Goal: Complete application form: Complete application form

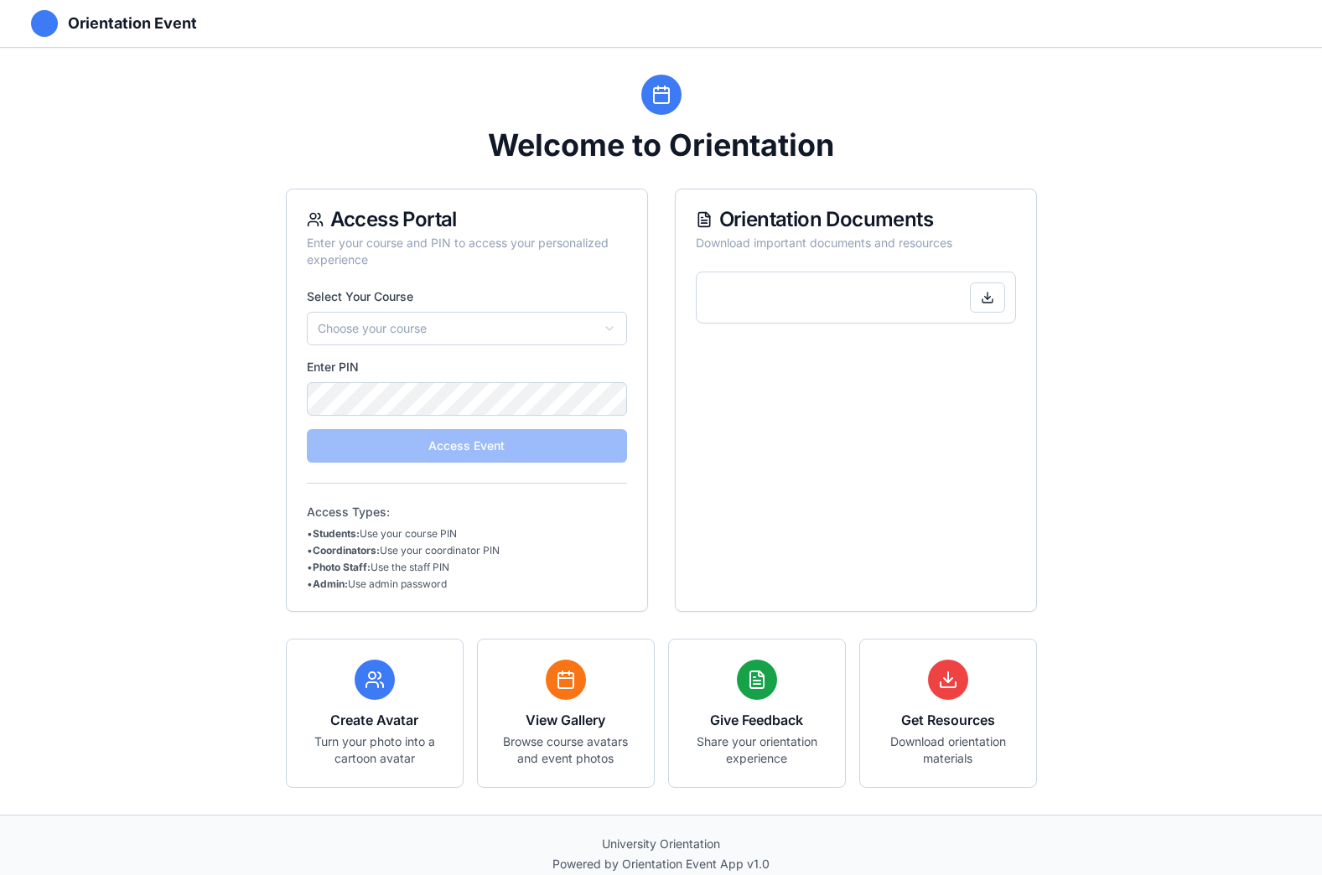
click at [509, 333] on html "Orientation Event Welcome to Orientation Access Portal Enter your course and PI…" at bounding box center [661, 446] width 1322 height 893
click at [621, 328] on html "Orientation Event Welcome to Orientation Access Portal Enter your course and PI…" at bounding box center [661, 446] width 1322 height 893
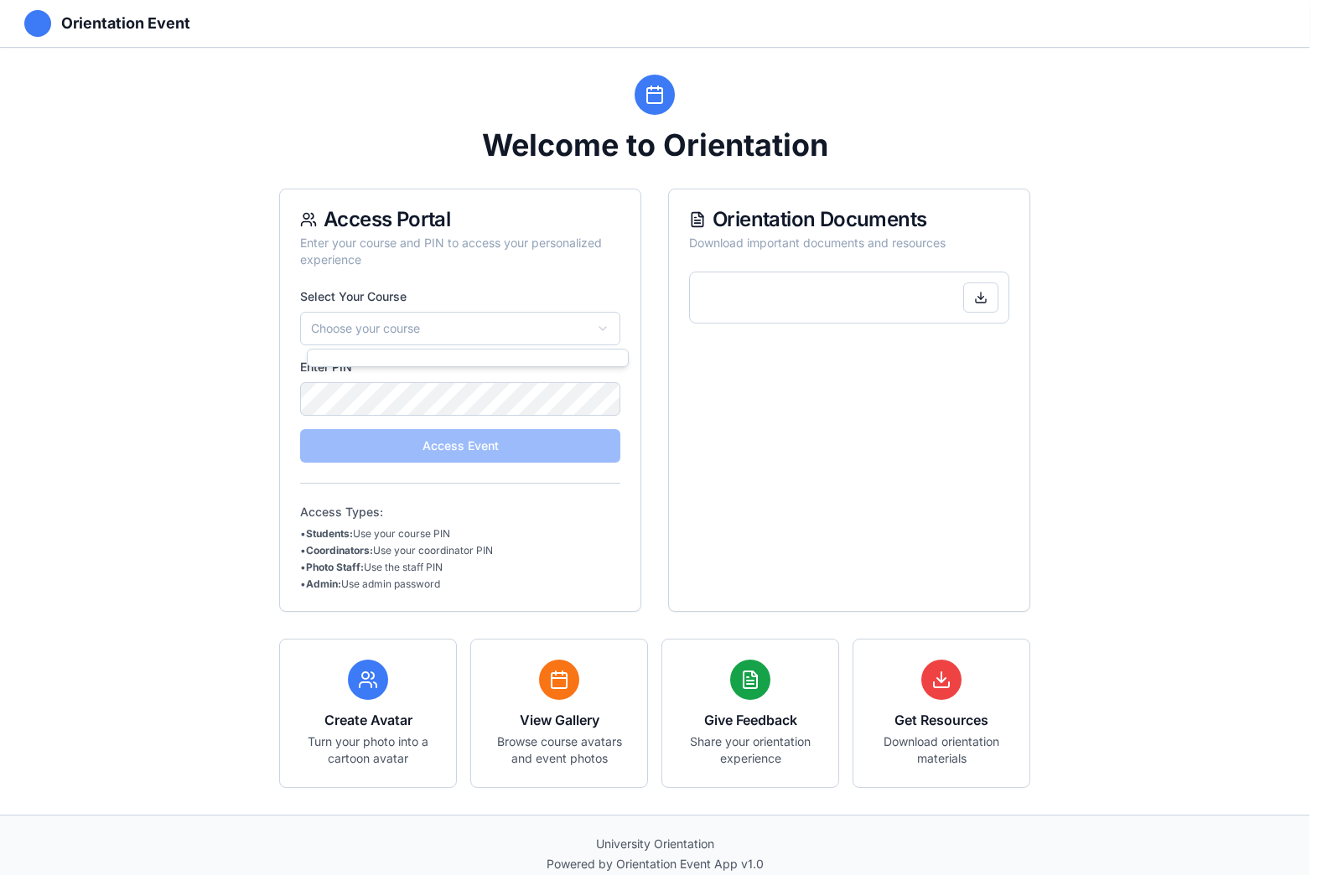
click at [616, 322] on html "Orientation Event Welcome to Orientation Access Portal Enter your course and PI…" at bounding box center [661, 446] width 1322 height 893
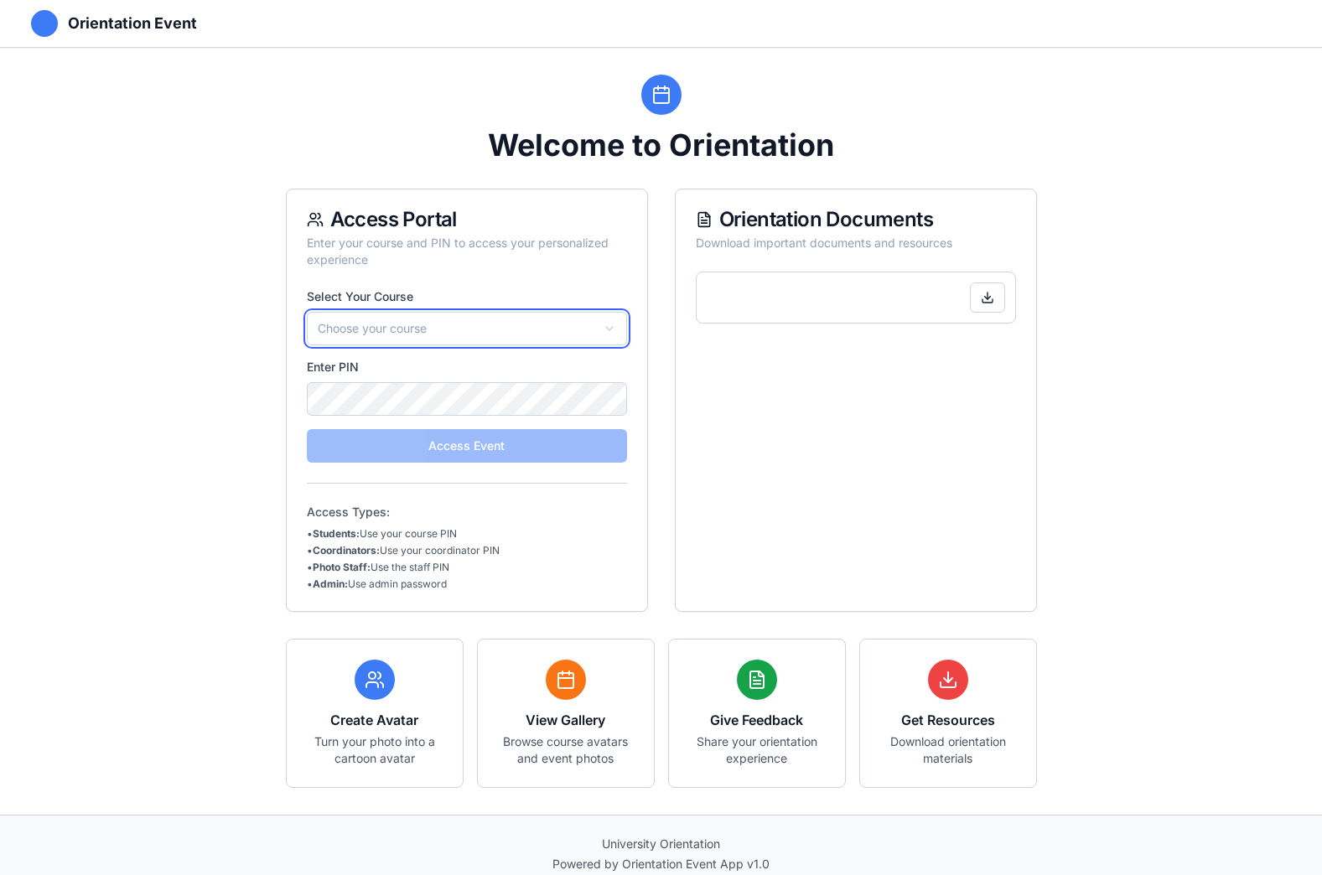
click at [906, 499] on html "Orientation Event Welcome to Orientation Access Portal Enter your course and PI…" at bounding box center [661, 446] width 1322 height 893
click at [412, 327] on html "Orientation Event Welcome to Orientation Access Portal Enter your course and PI…" at bounding box center [661, 446] width 1322 height 893
click at [444, 394] on html "Orientation Event Welcome to Orientation Access Portal Enter your course and PI…" at bounding box center [661, 446] width 1322 height 893
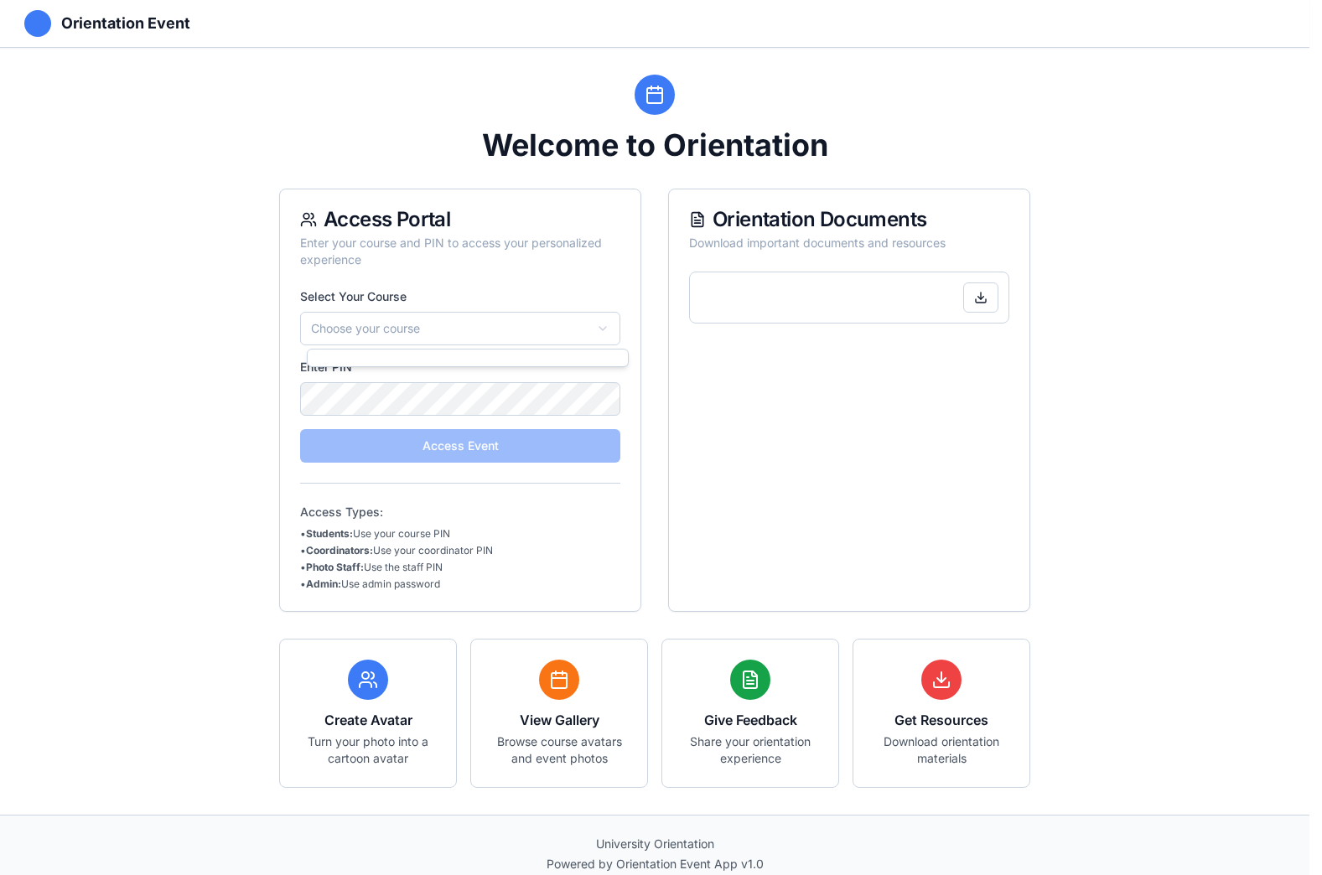
click at [609, 319] on html "Orientation Event Welcome to Orientation Access Portal Enter your course and PI…" at bounding box center [661, 446] width 1322 height 893
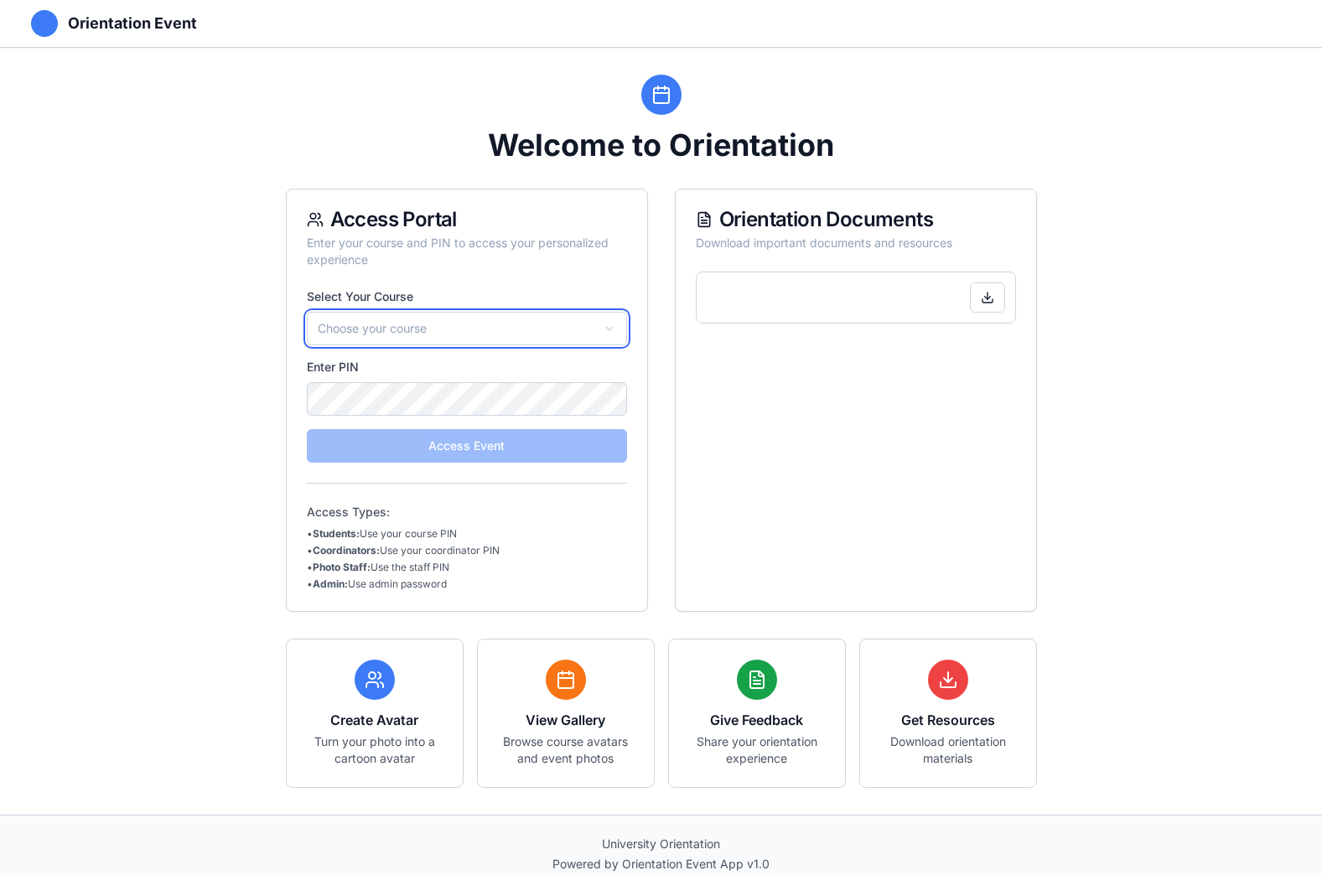
click at [609, 319] on html "Orientation Event Welcome to Orientation Access Portal Enter your course and PI…" at bounding box center [661, 446] width 1322 height 893
click at [988, 300] on button at bounding box center [987, 298] width 35 height 30
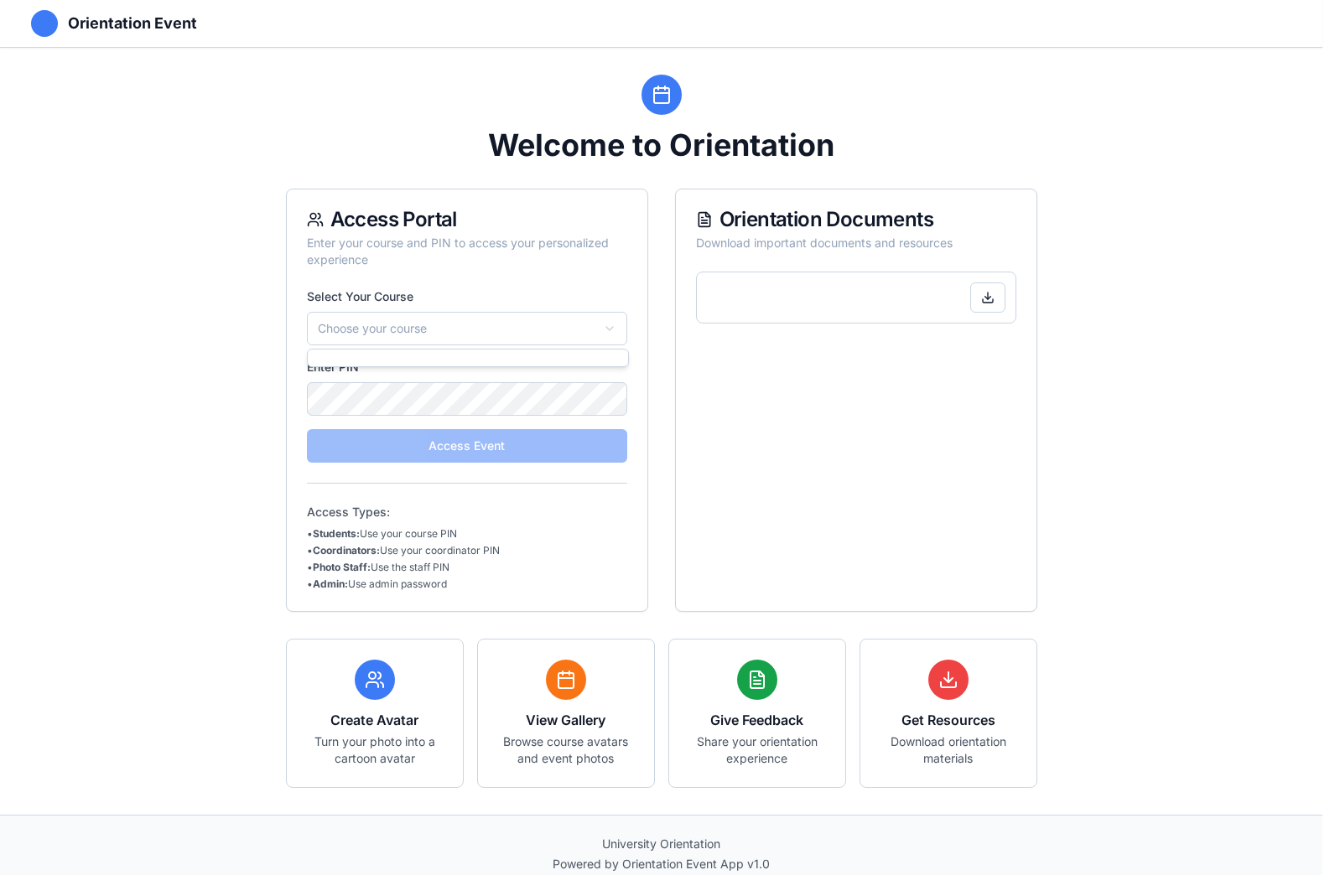
click at [613, 330] on html "Orientation Event Welcome to Orientation Access Portal Enter your course and PI…" at bounding box center [667, 446] width 1335 height 893
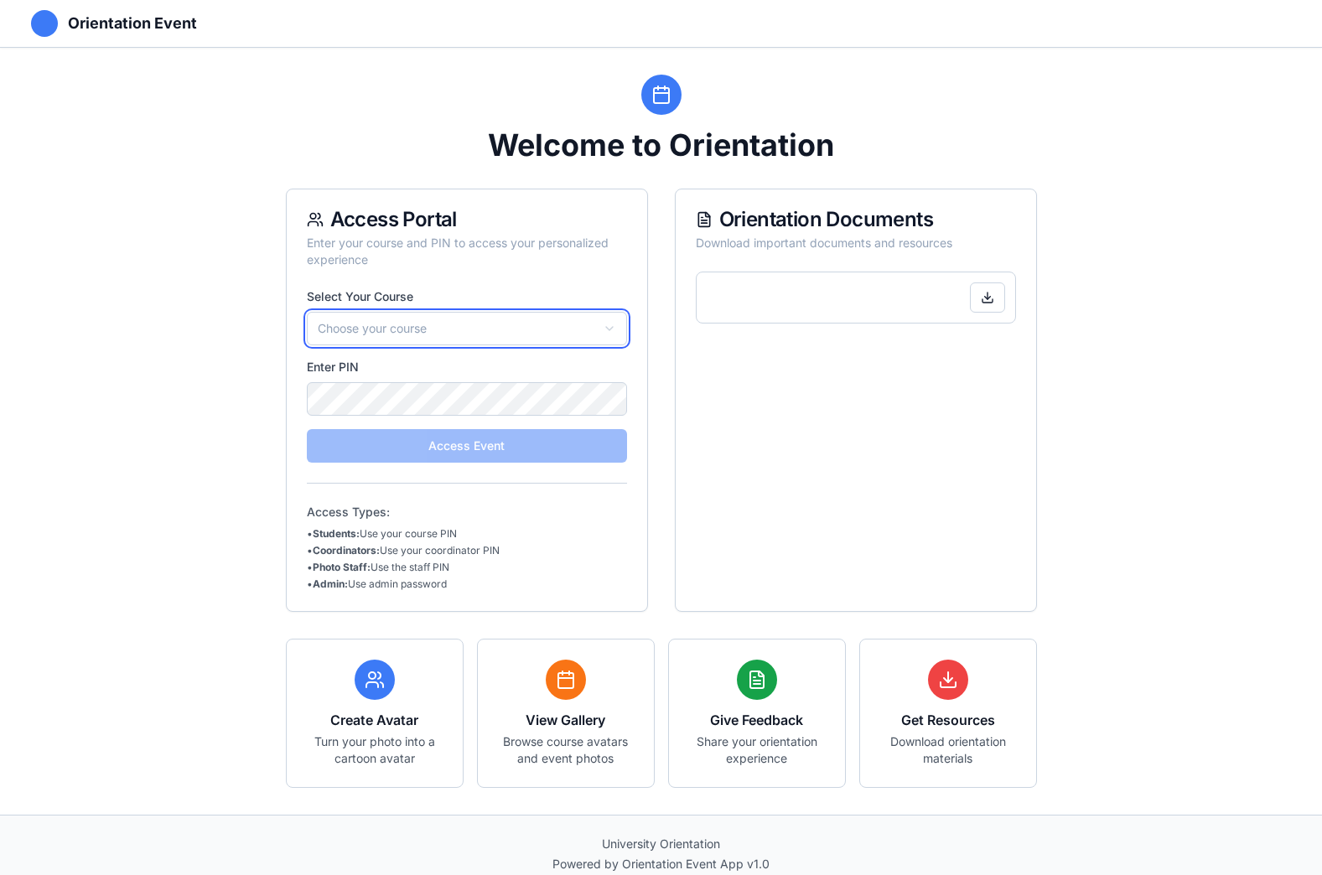
click at [604, 262] on html "Orientation Event Welcome to Orientation Access Portal Enter your course and PI…" at bounding box center [661, 446] width 1322 height 893
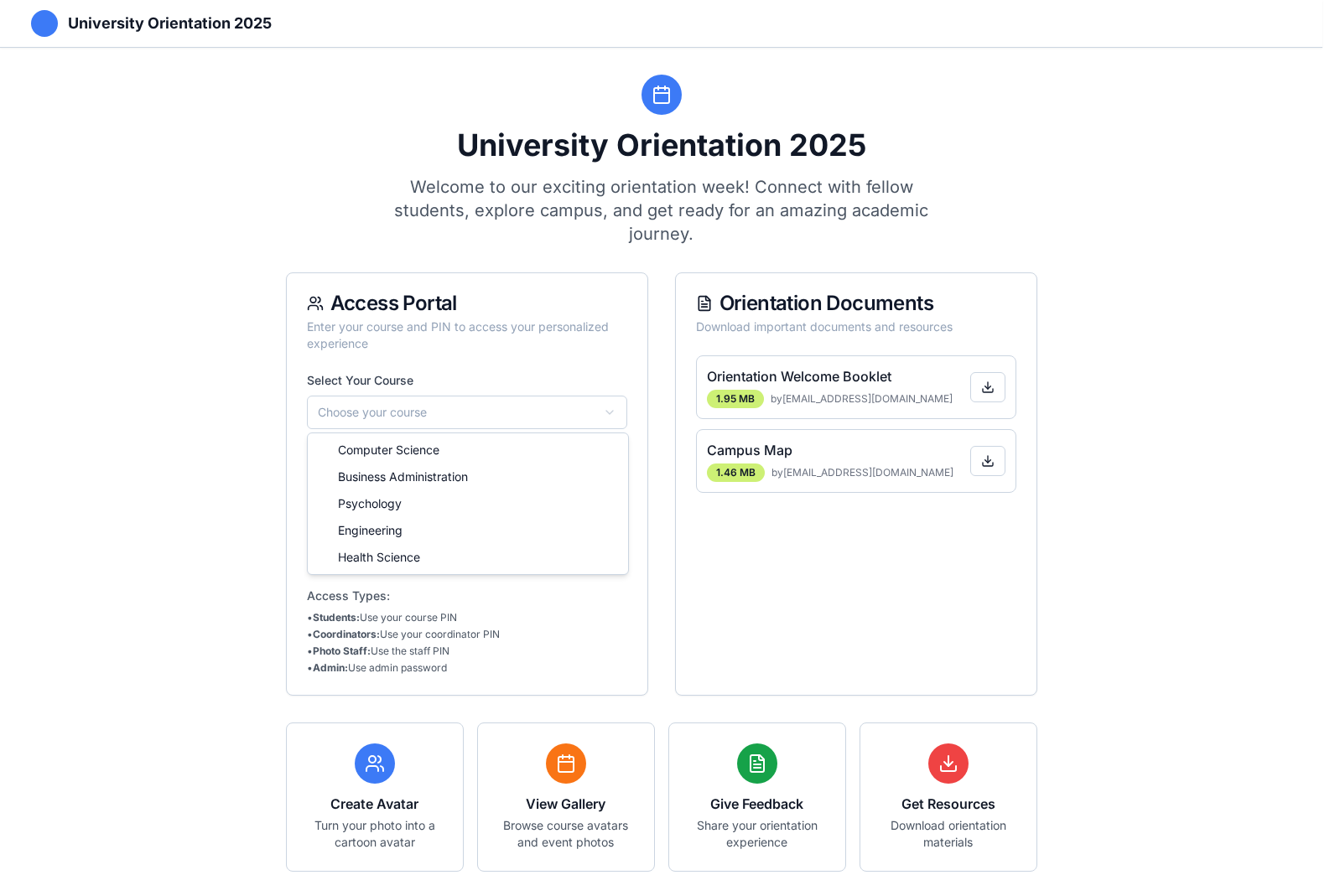
click at [611, 412] on html "**********" at bounding box center [667, 488] width 1335 height 977
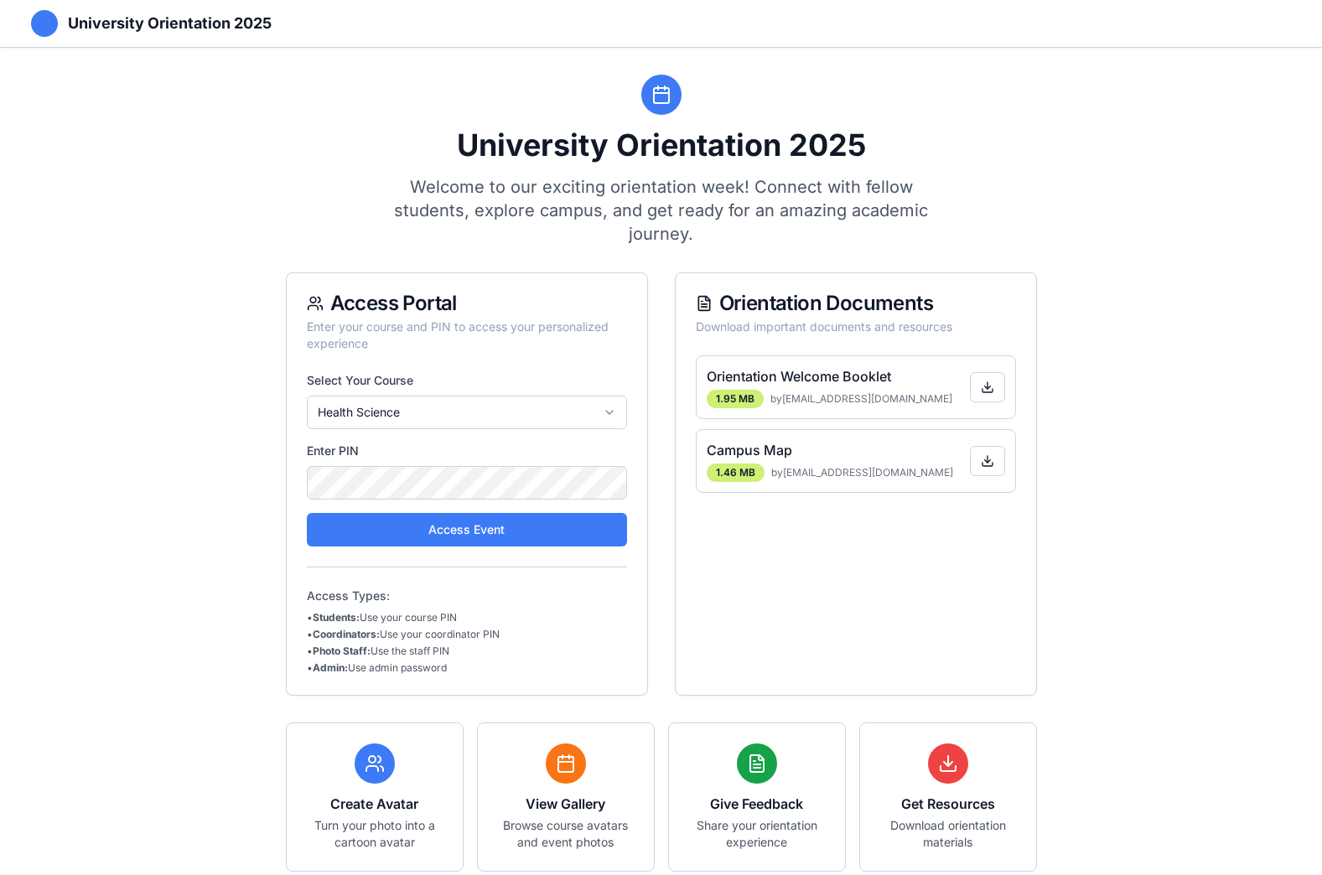
click at [443, 534] on button "Access Event" at bounding box center [467, 530] width 320 height 34
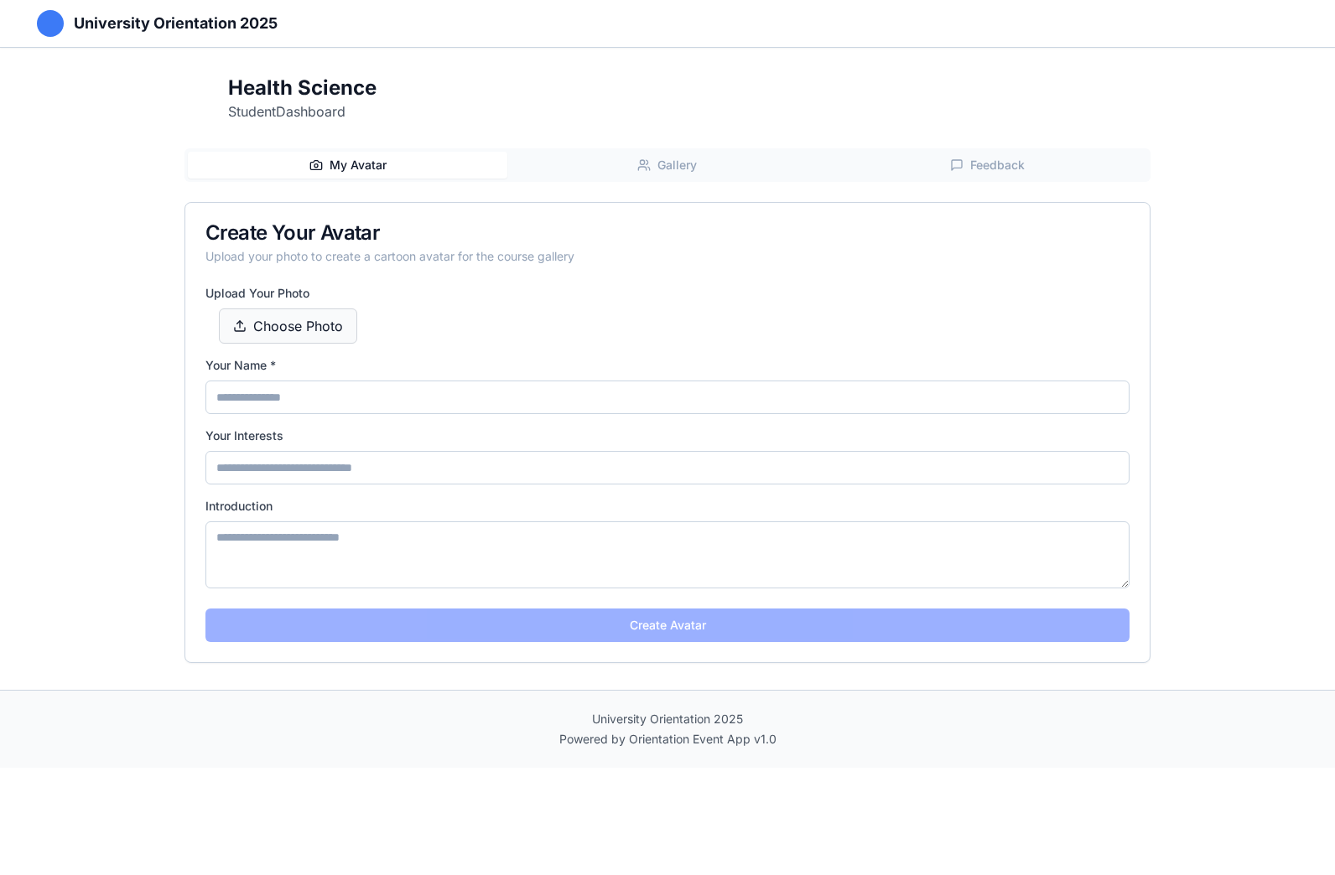
click at [295, 326] on span "Choose Photo" at bounding box center [298, 326] width 90 height 20
click at [0, 0] on input "Choose Photo" at bounding box center [0, 0] width 0 height 0
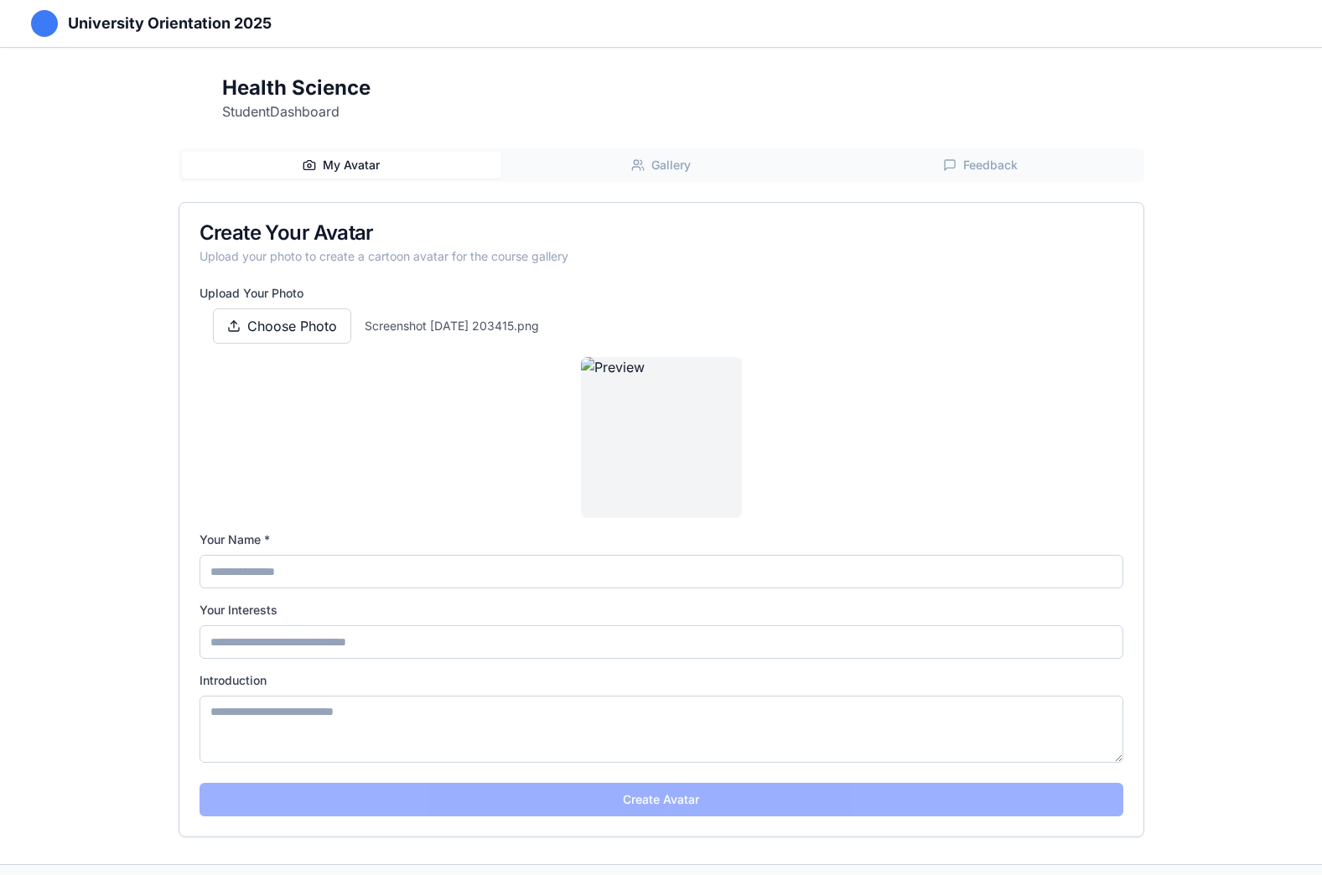
click at [449, 568] on input at bounding box center [662, 572] width 924 height 34
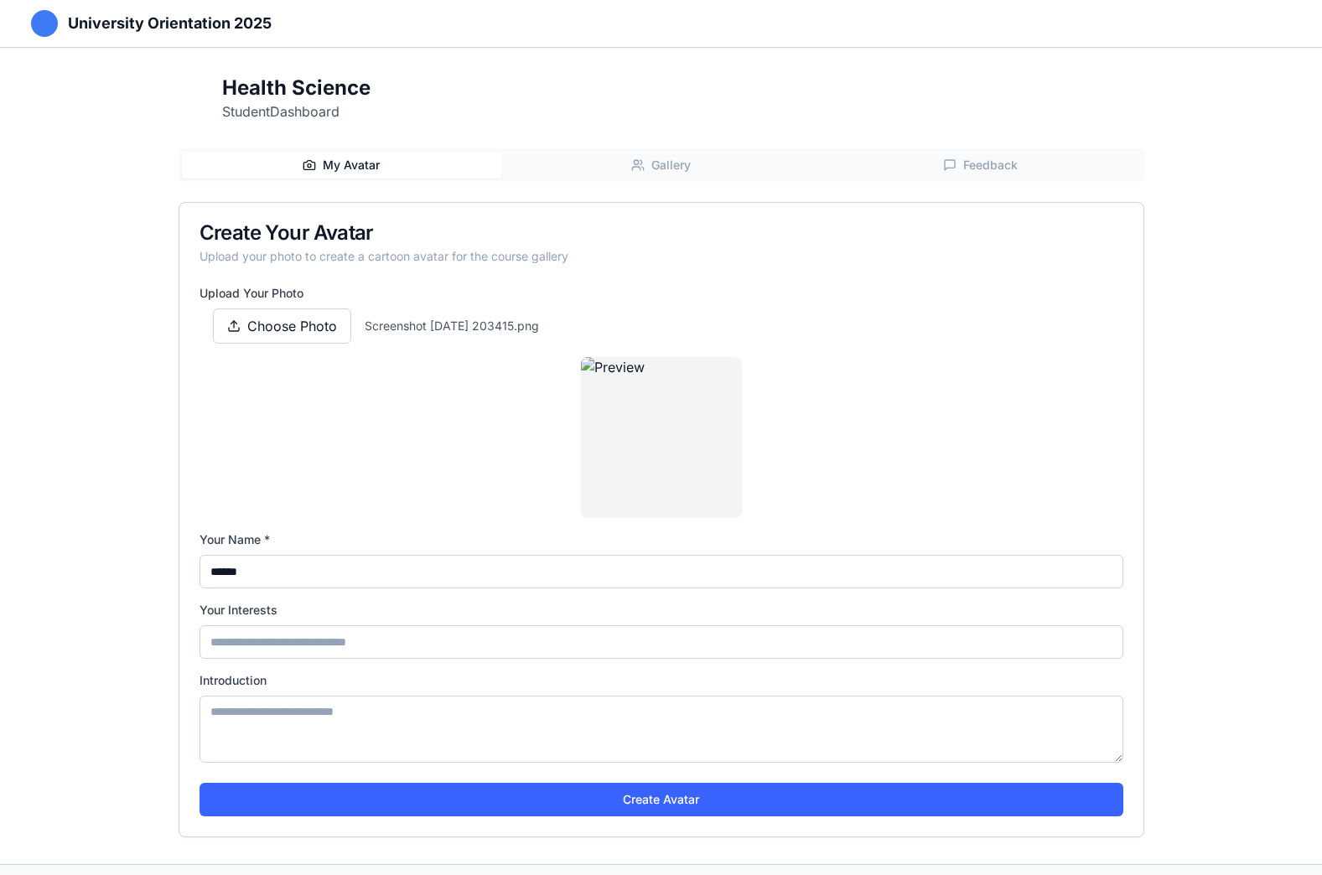
type input "******"
click at [399, 650] on input at bounding box center [662, 642] width 924 height 34
type input "*******"
click at [385, 710] on textarea at bounding box center [662, 729] width 924 height 67
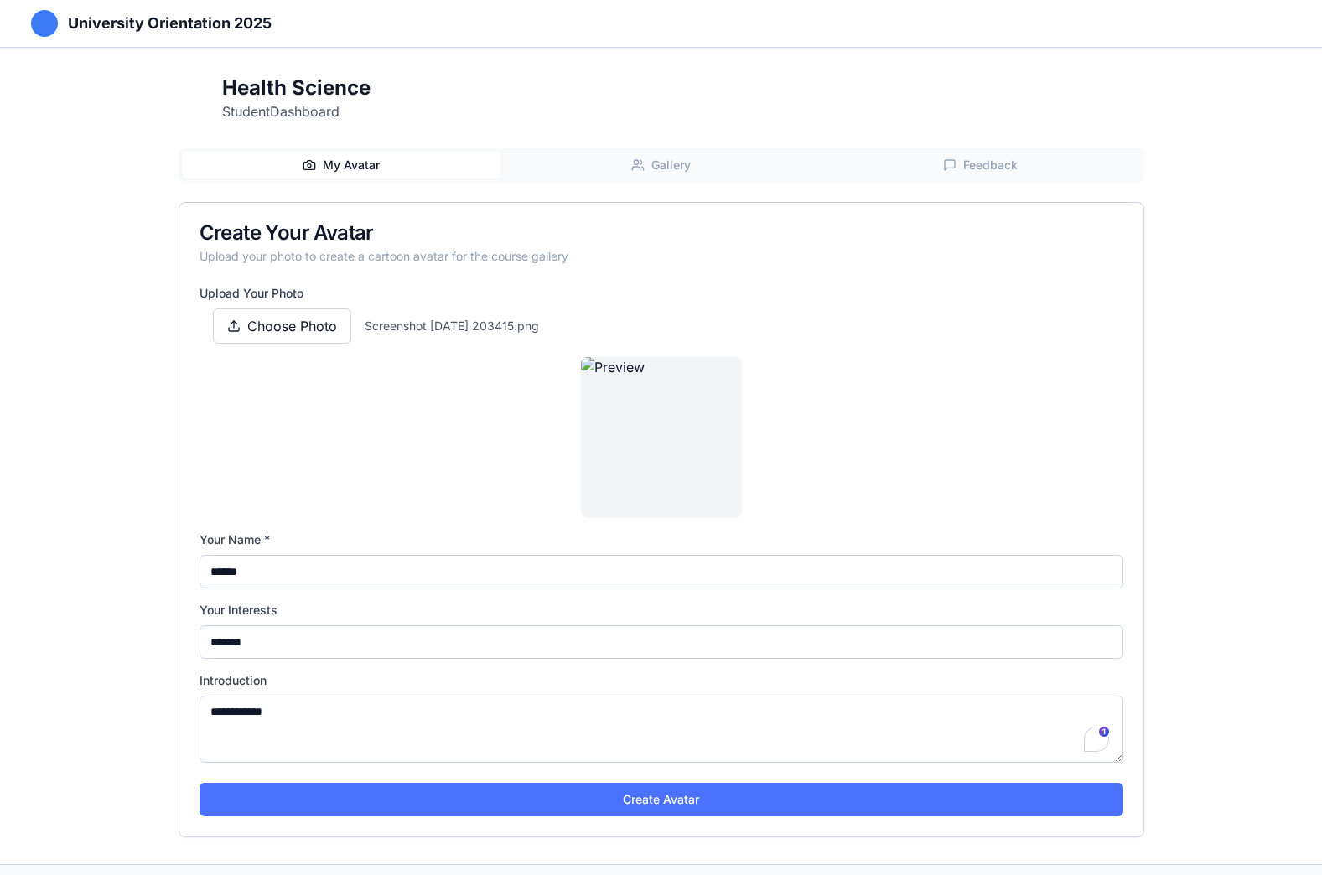
type textarea "**********"
click at [656, 796] on button "Create Avatar" at bounding box center [662, 800] width 924 height 34
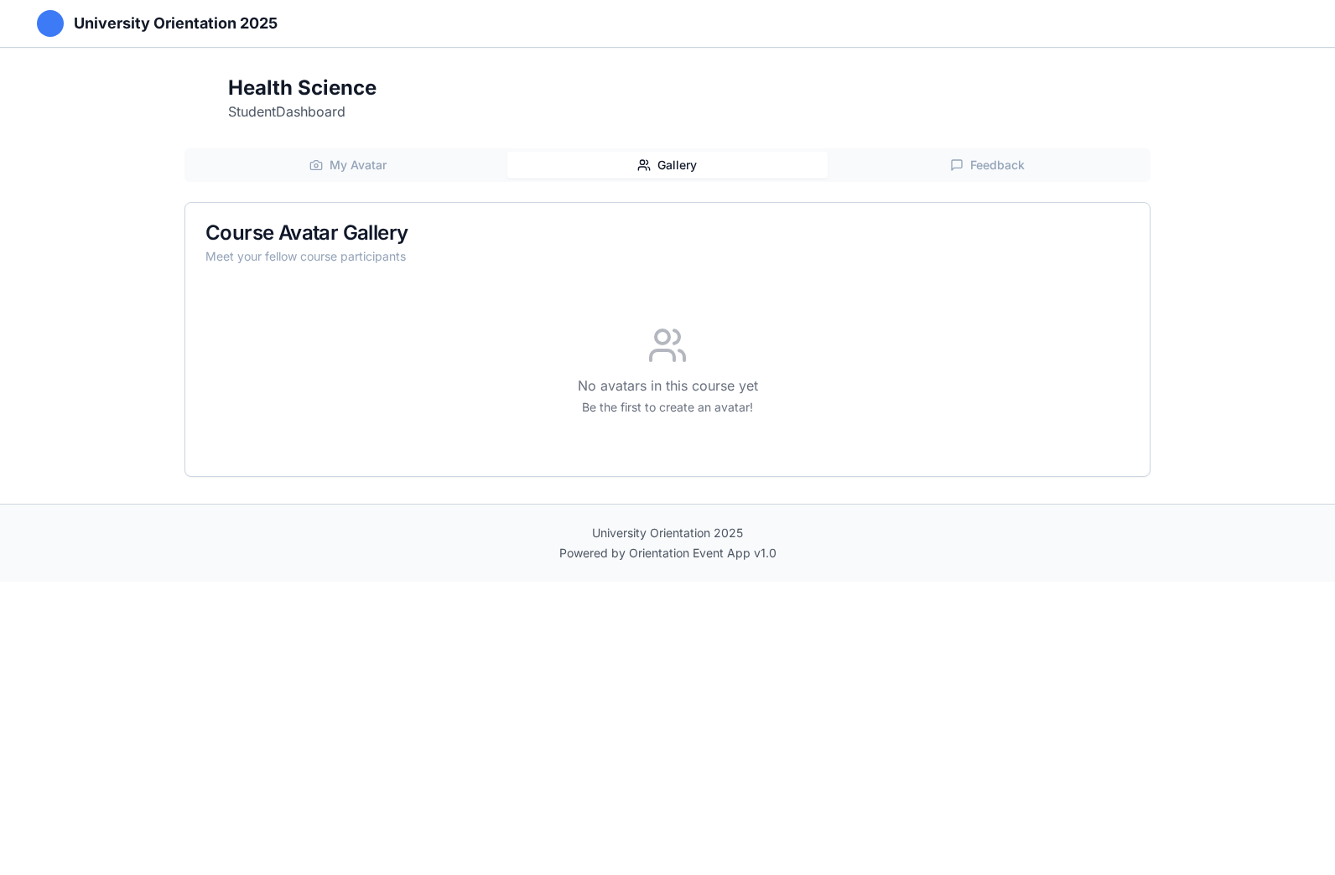
click at [677, 159] on span "Gallery" at bounding box center [676, 165] width 39 height 17
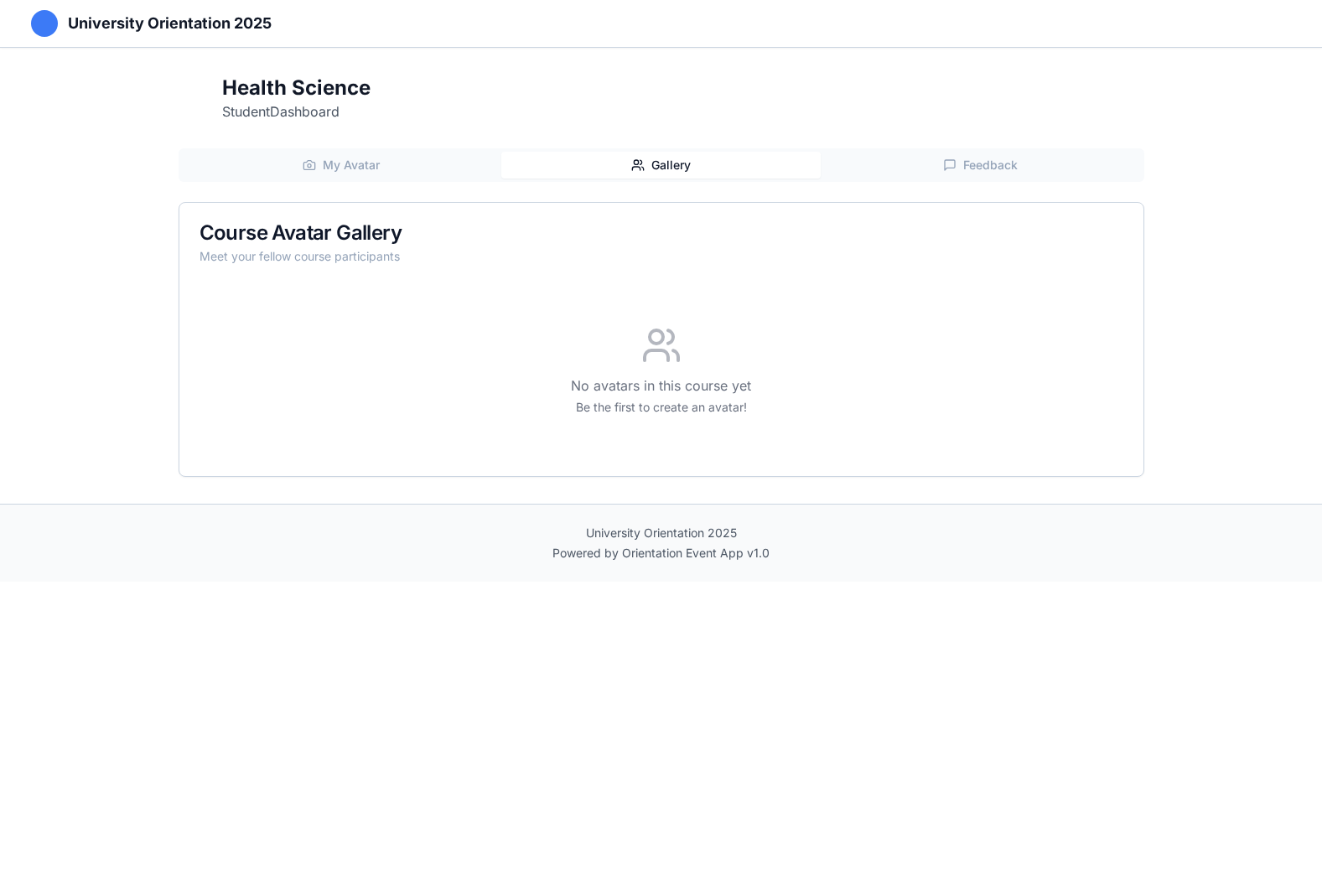
click at [355, 166] on span "My Avatar" at bounding box center [351, 165] width 57 height 17
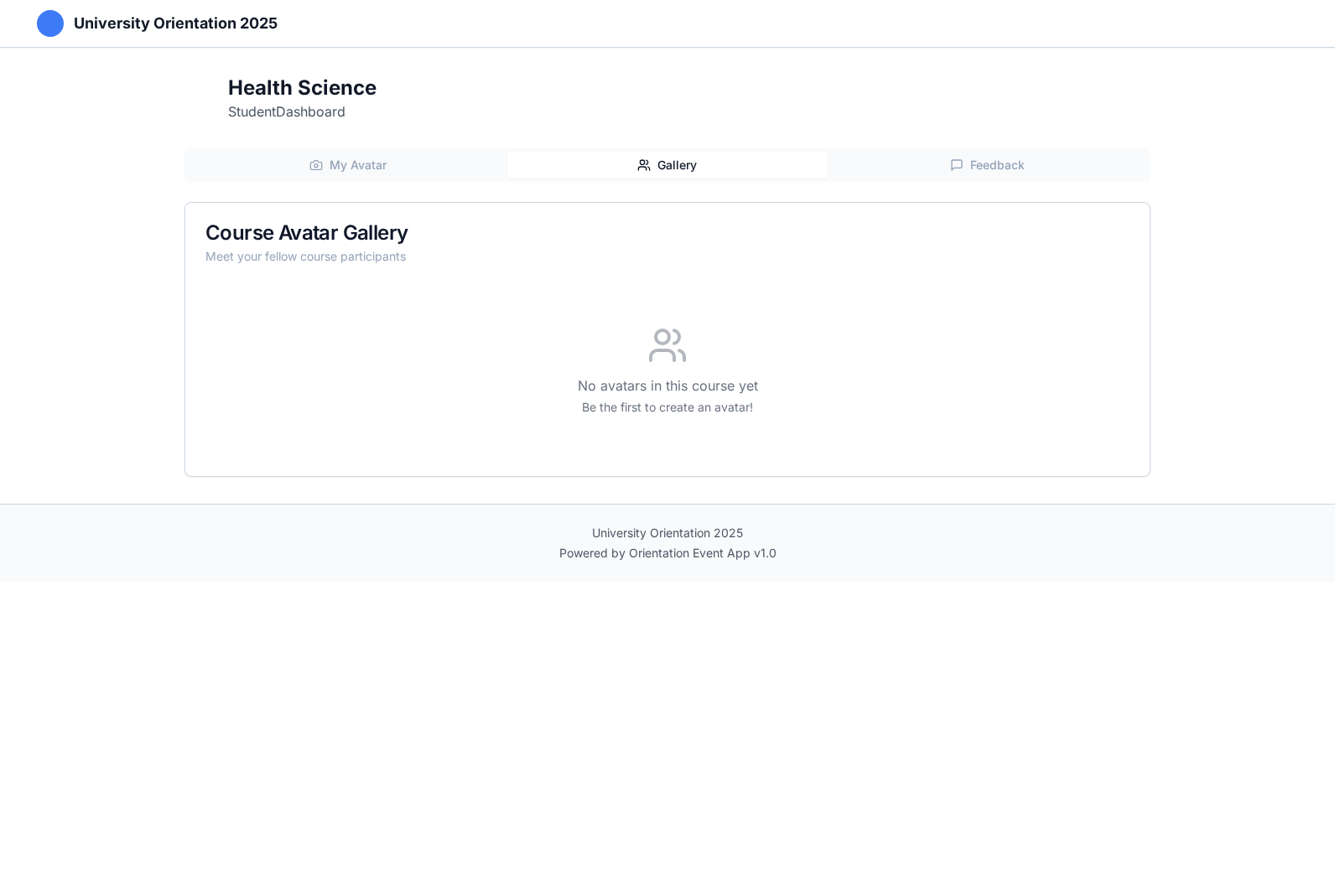
click at [672, 163] on span "Gallery" at bounding box center [676, 165] width 39 height 17
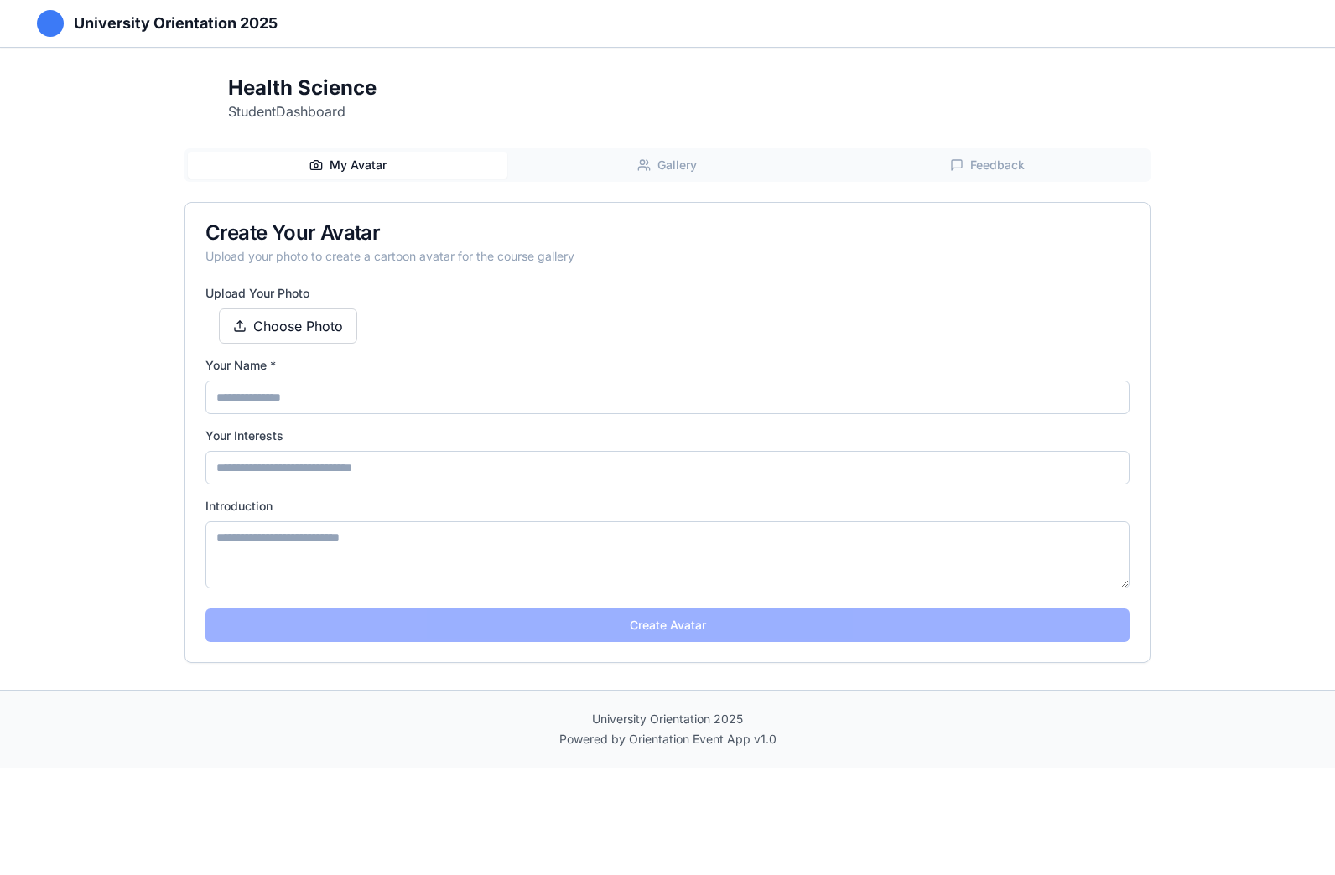
click at [352, 169] on span "My Avatar" at bounding box center [357, 165] width 57 height 17
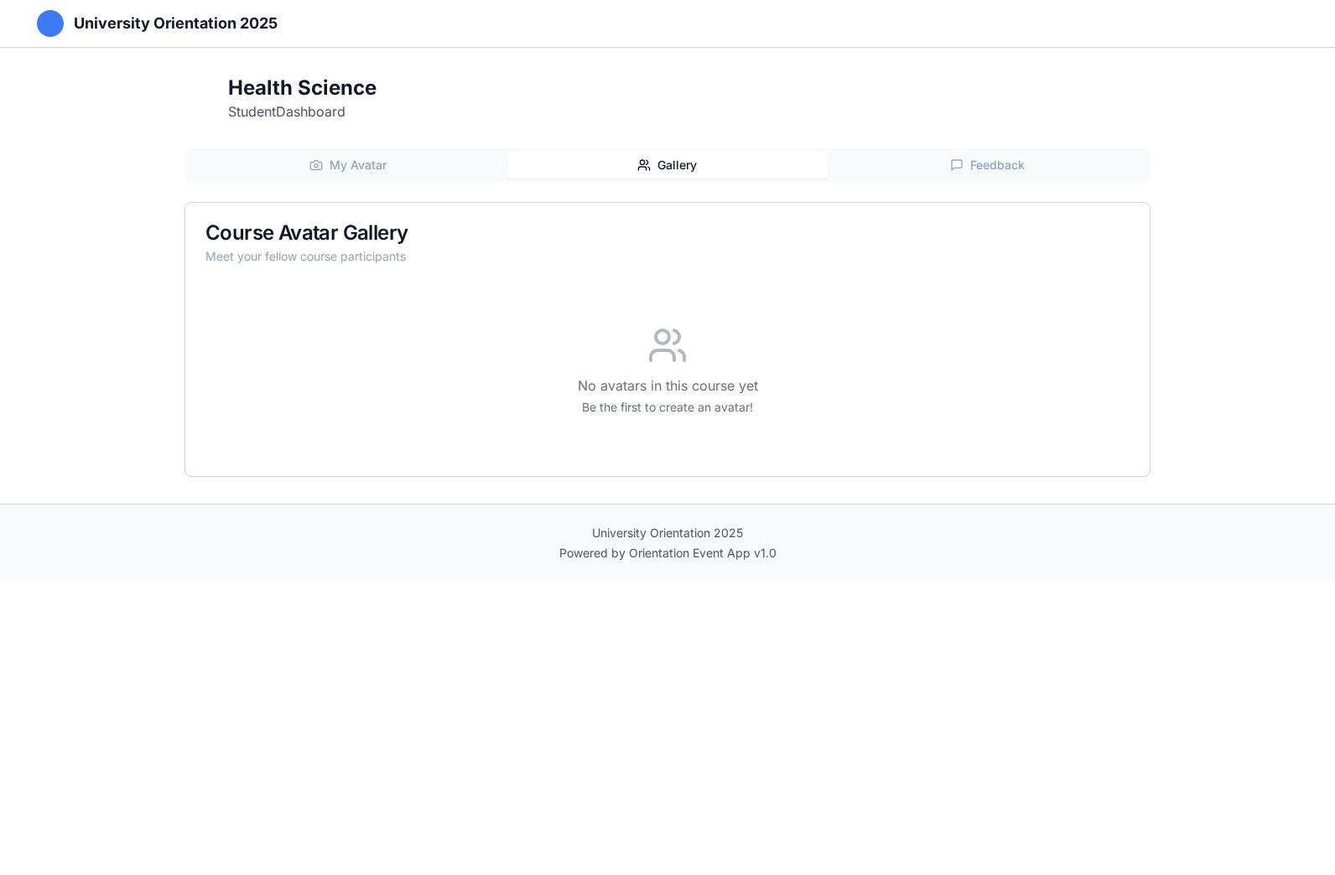
click at [653, 160] on button "Gallery" at bounding box center [666, 165] width 319 height 27
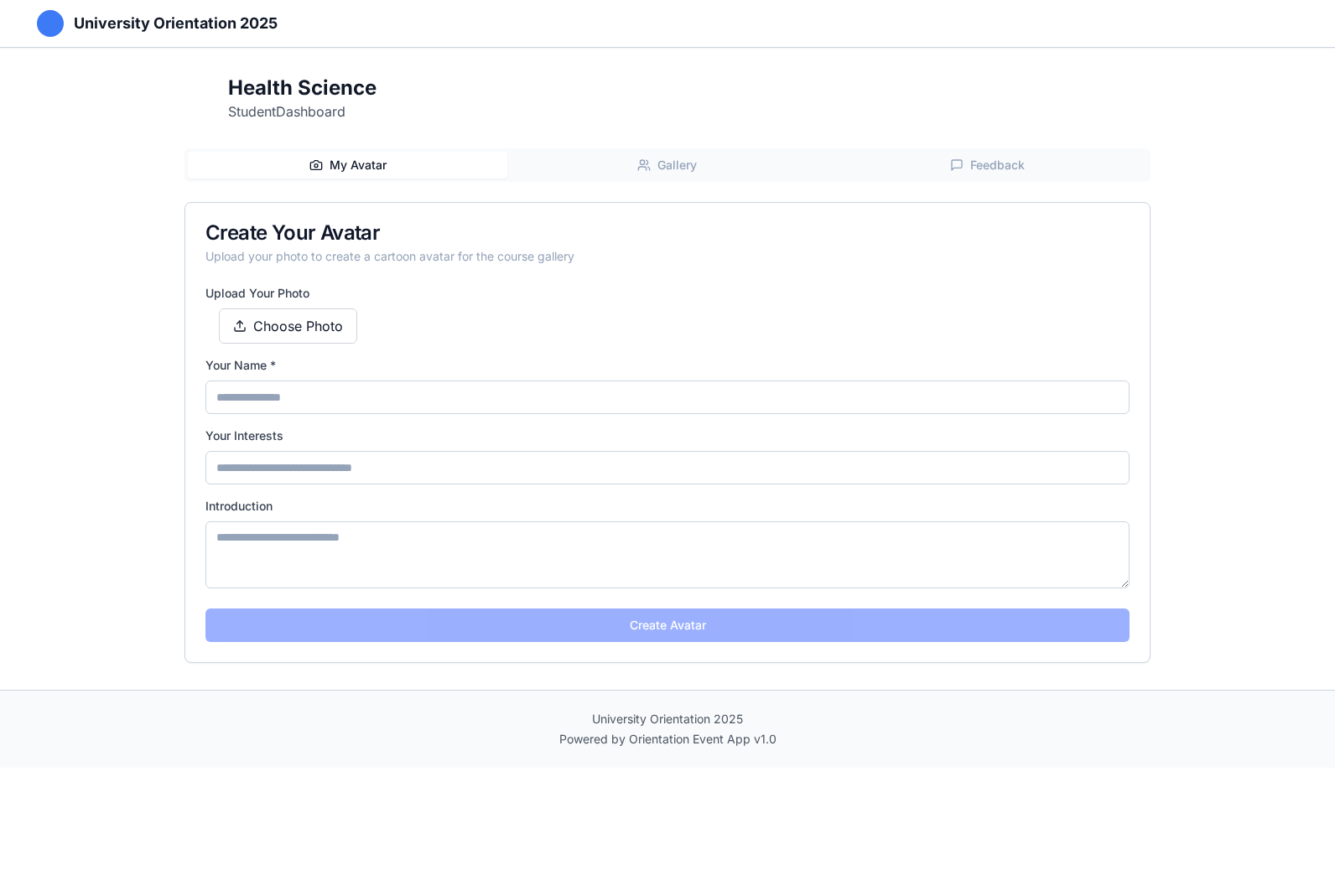
click at [370, 159] on span "My Avatar" at bounding box center [357, 165] width 57 height 17
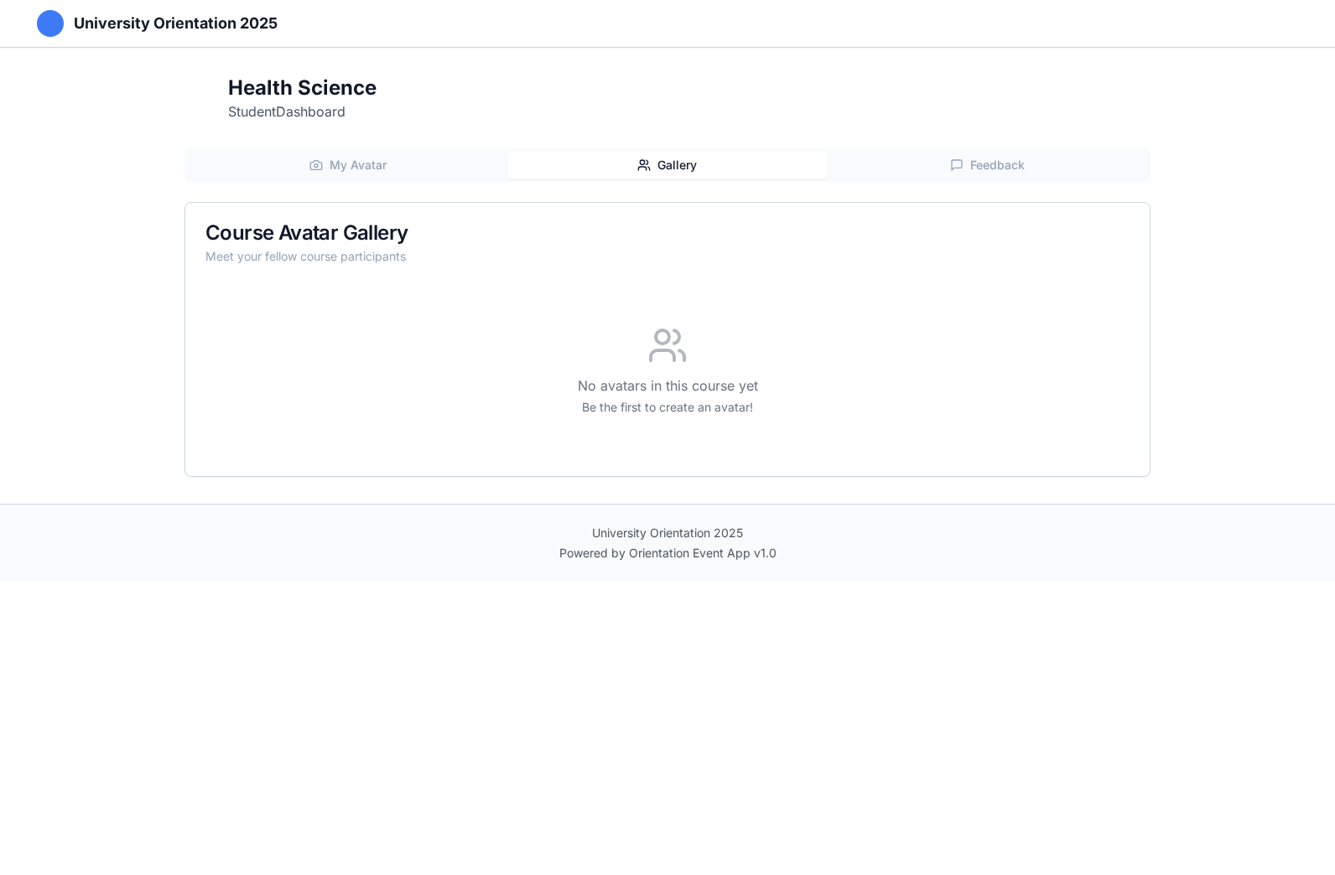
click at [667, 161] on span "Gallery" at bounding box center [676, 165] width 39 height 17
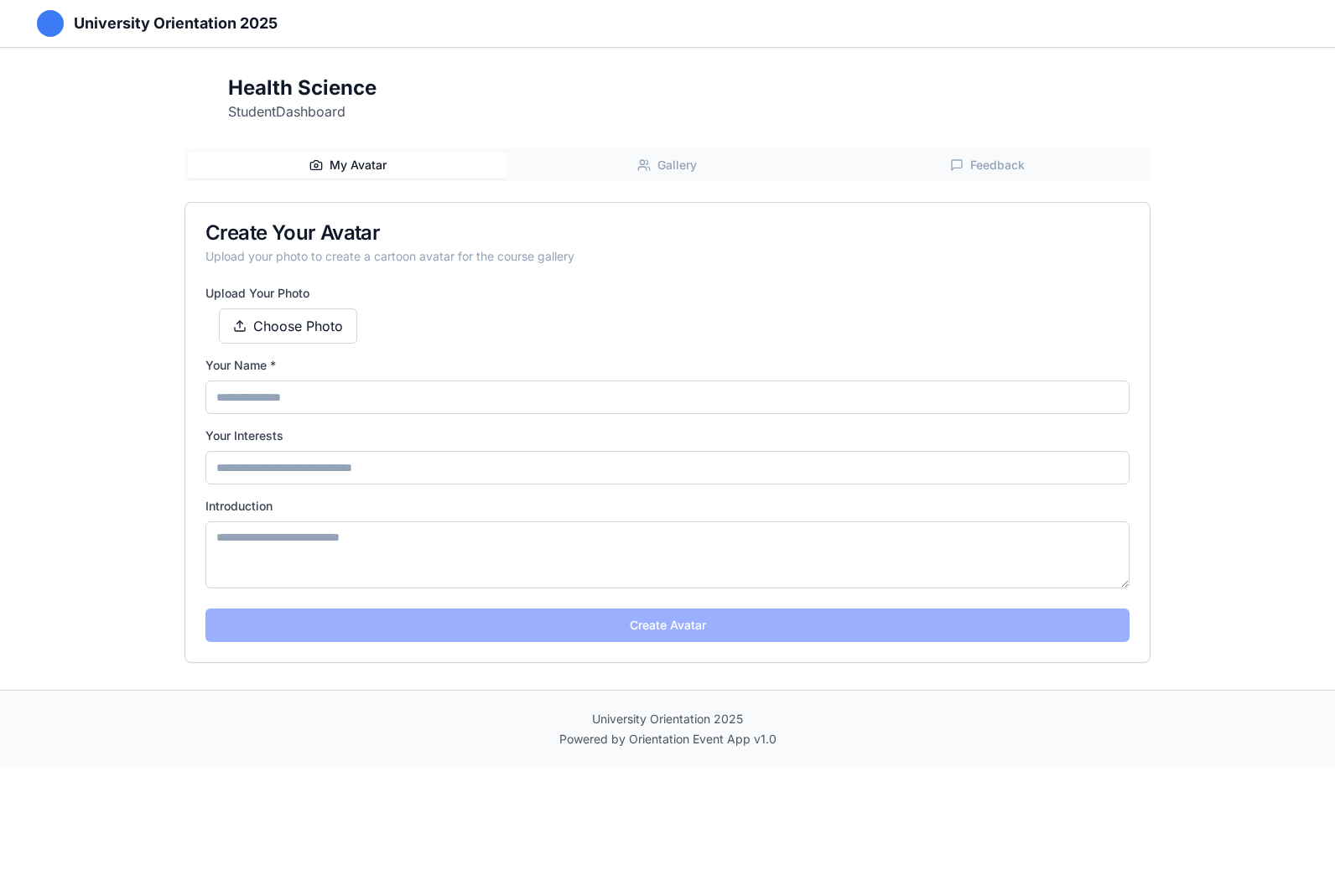
click at [364, 169] on span "My Avatar" at bounding box center [357, 165] width 57 height 17
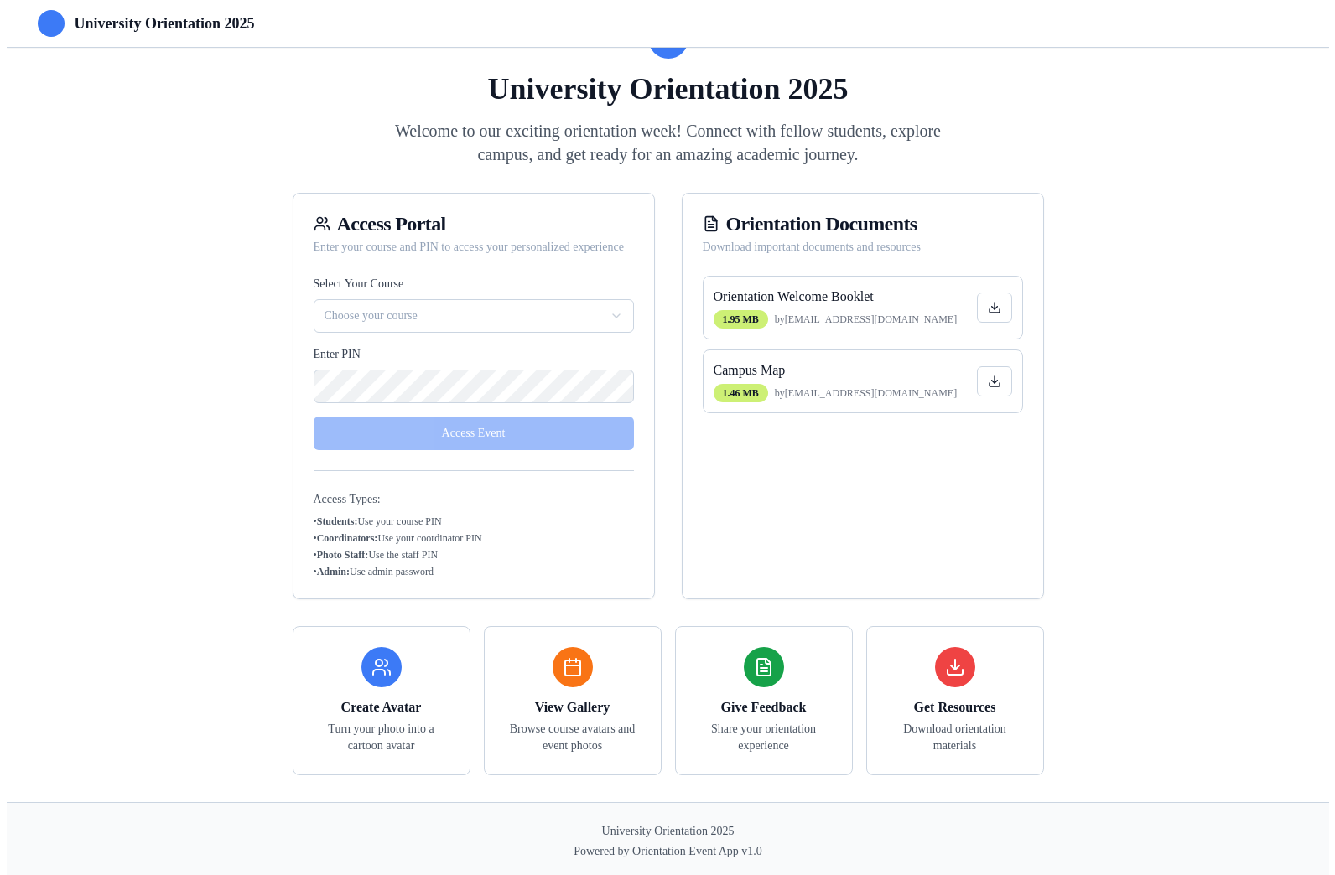
scroll to position [84, 0]
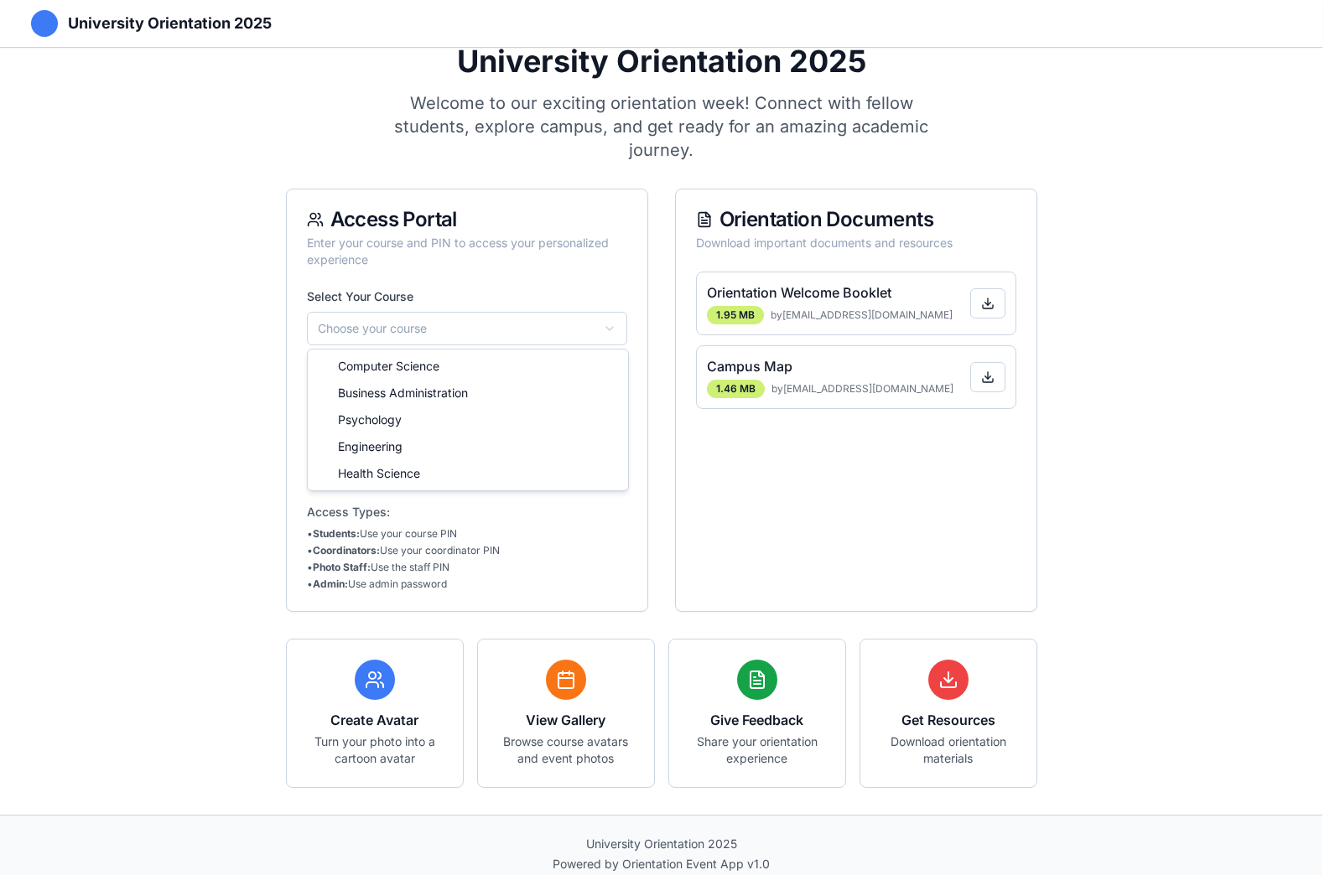
click at [607, 322] on html "**********" at bounding box center [667, 404] width 1335 height 977
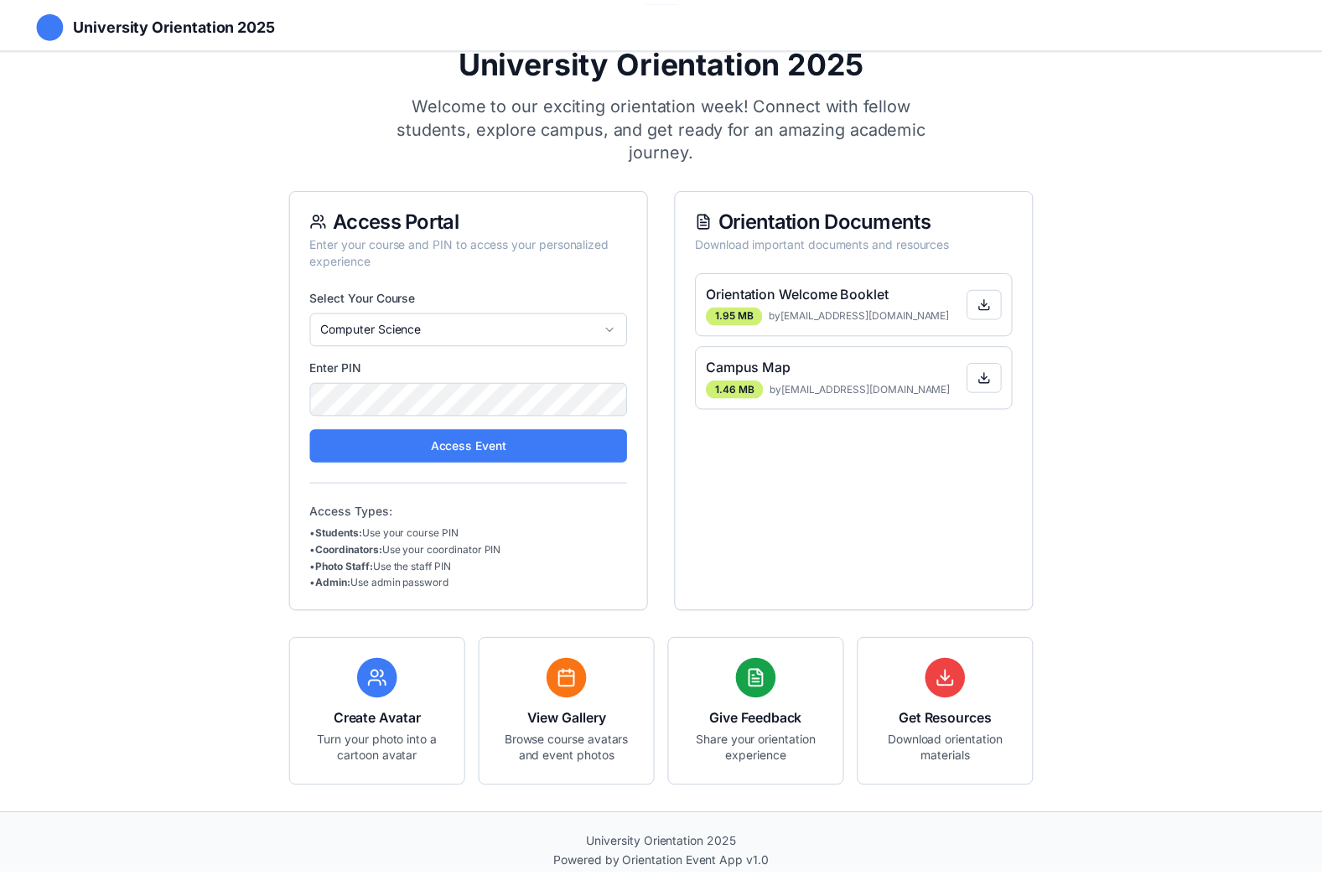
scroll to position [61, 0]
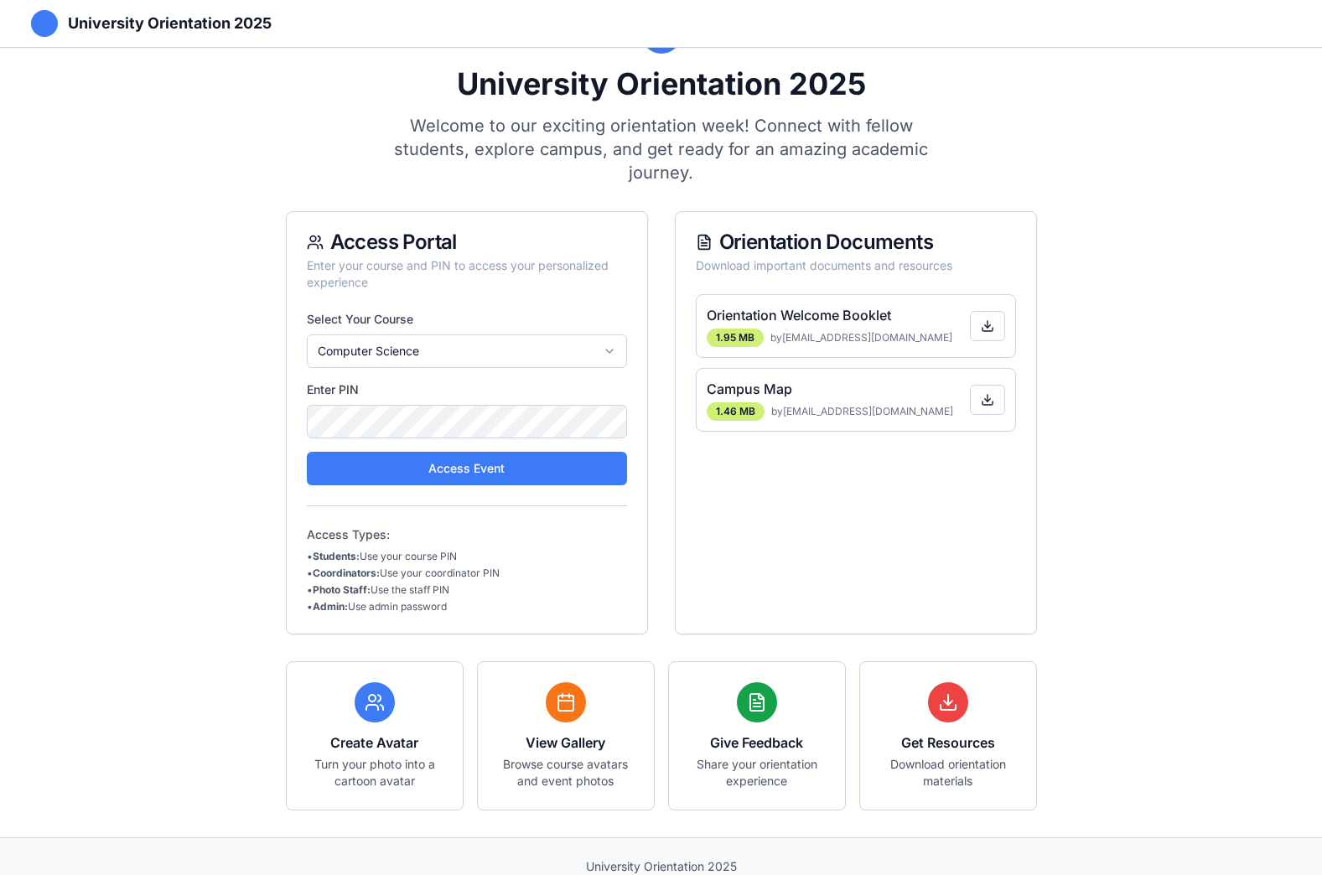
click at [480, 459] on button "Access Event" at bounding box center [467, 469] width 320 height 34
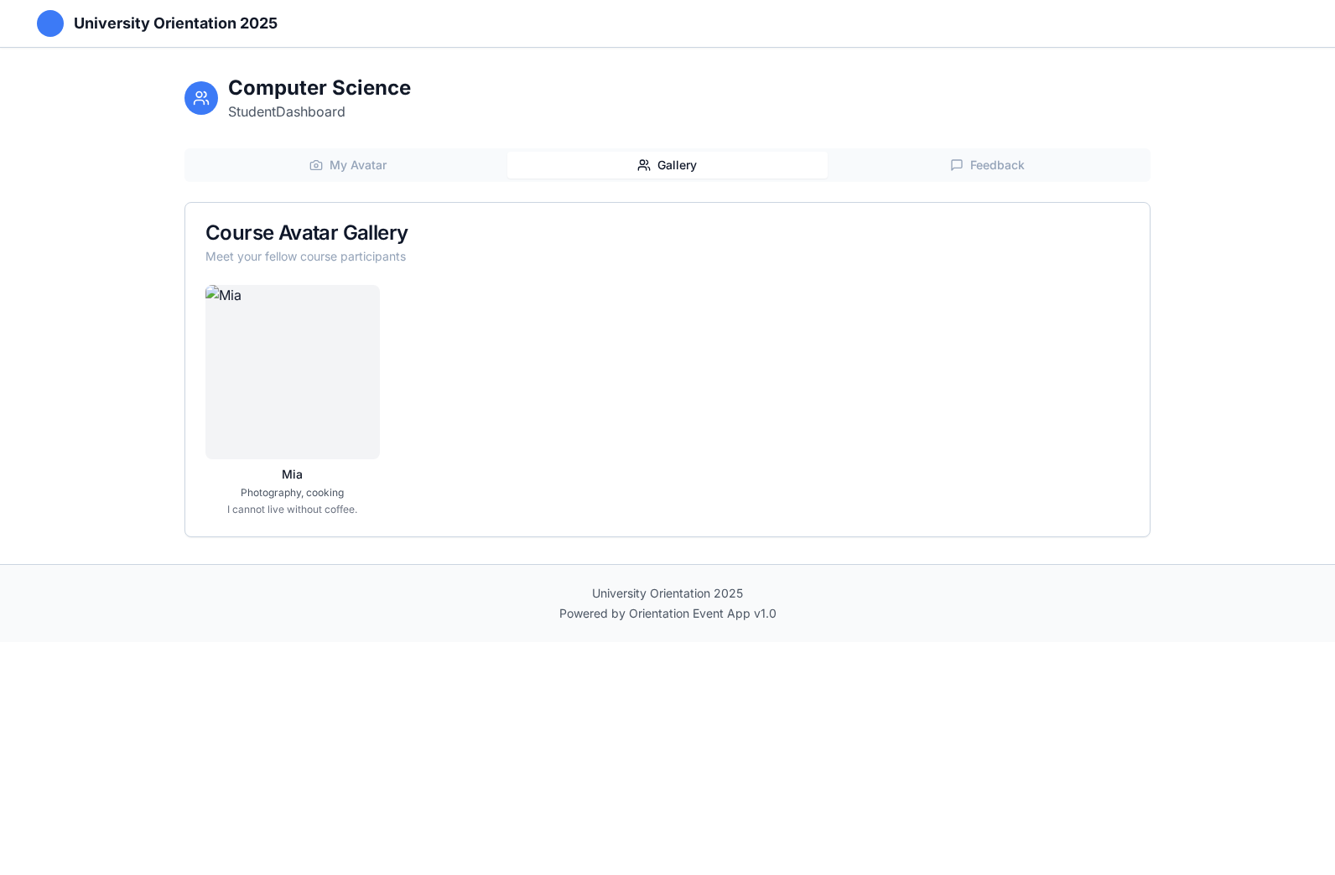
click at [681, 163] on span "Gallery" at bounding box center [676, 165] width 39 height 17
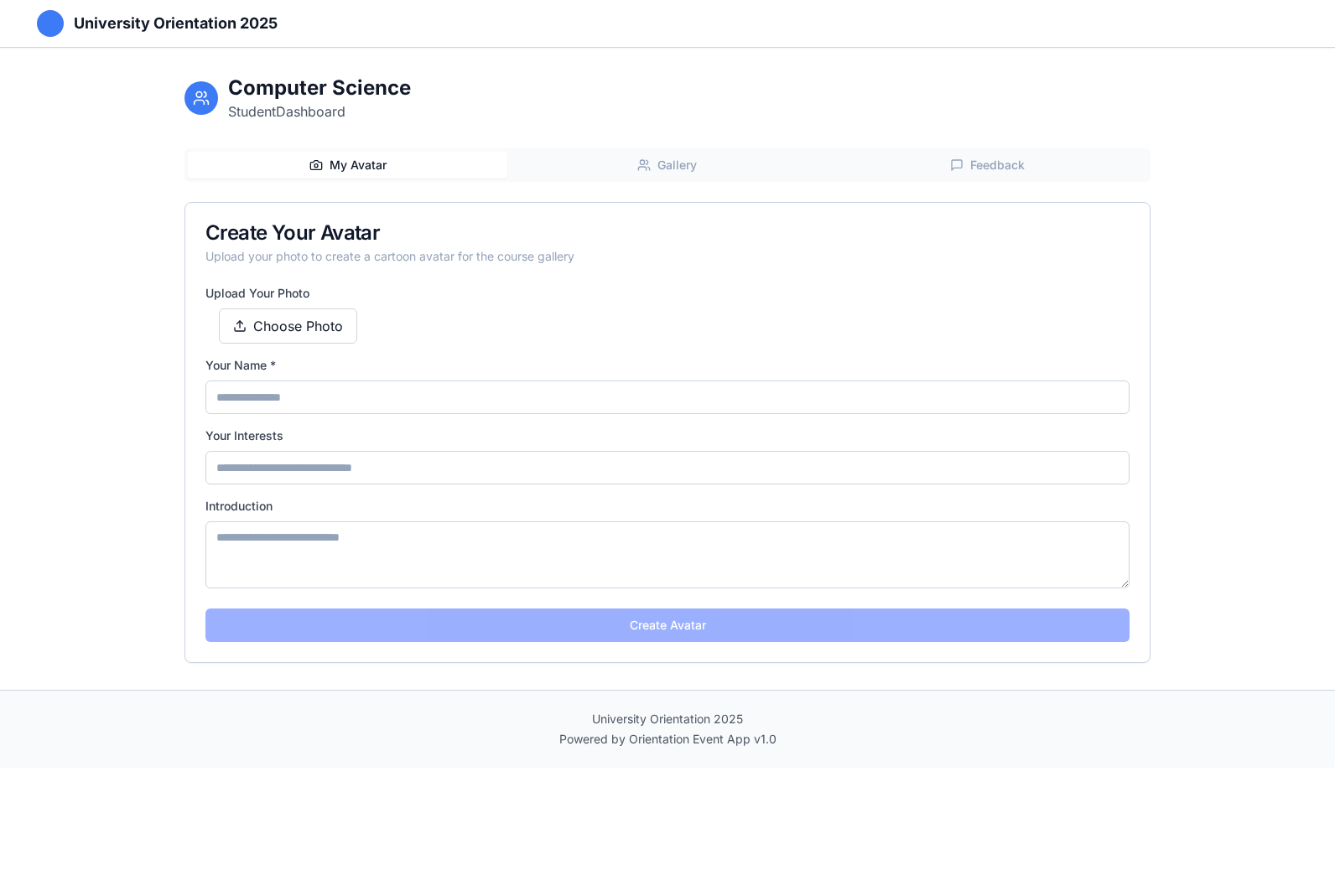
click at [368, 164] on span "My Avatar" at bounding box center [357, 165] width 57 height 17
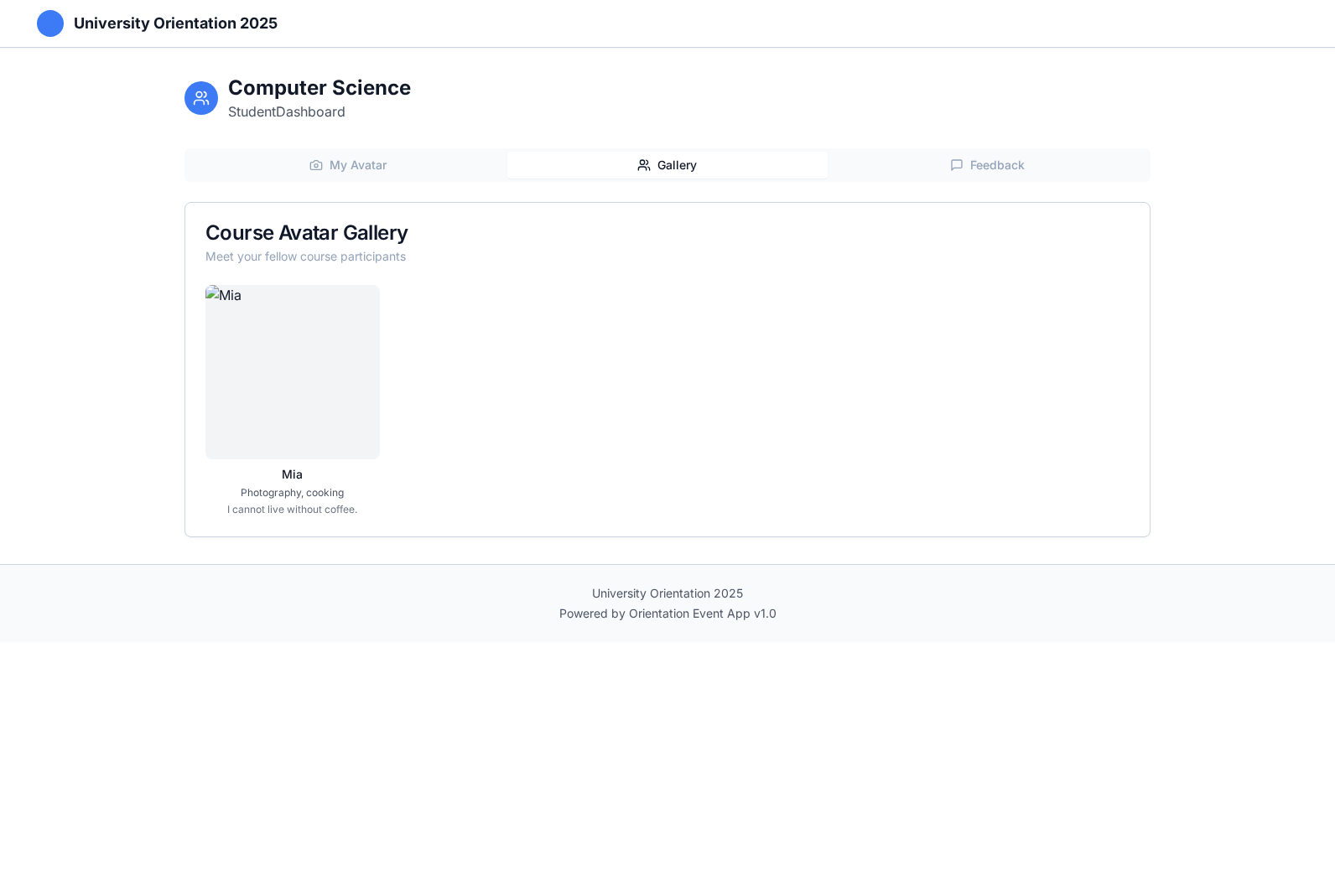
click at [665, 160] on span "Gallery" at bounding box center [676, 165] width 39 height 17
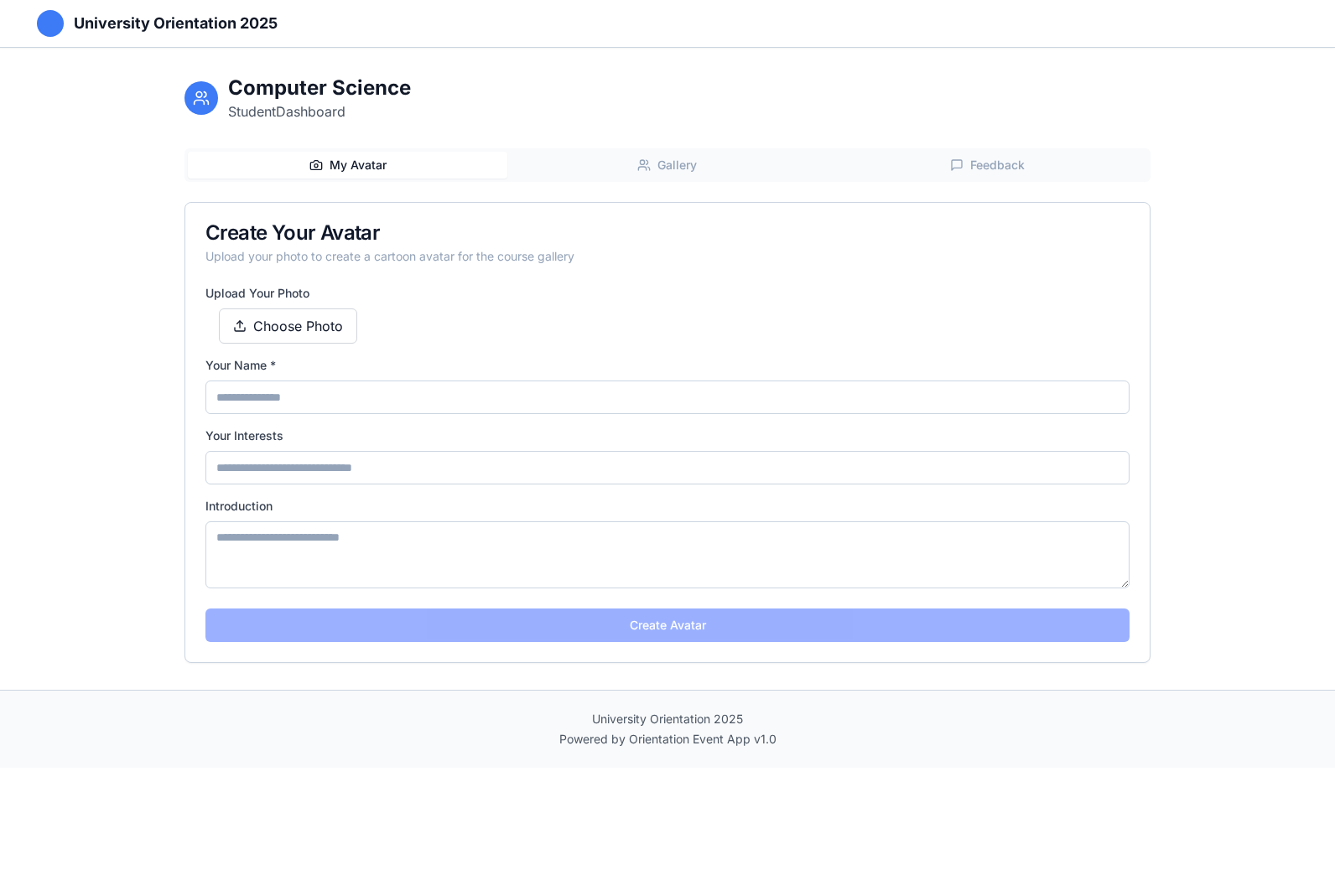
click at [372, 168] on span "My Avatar" at bounding box center [357, 165] width 57 height 17
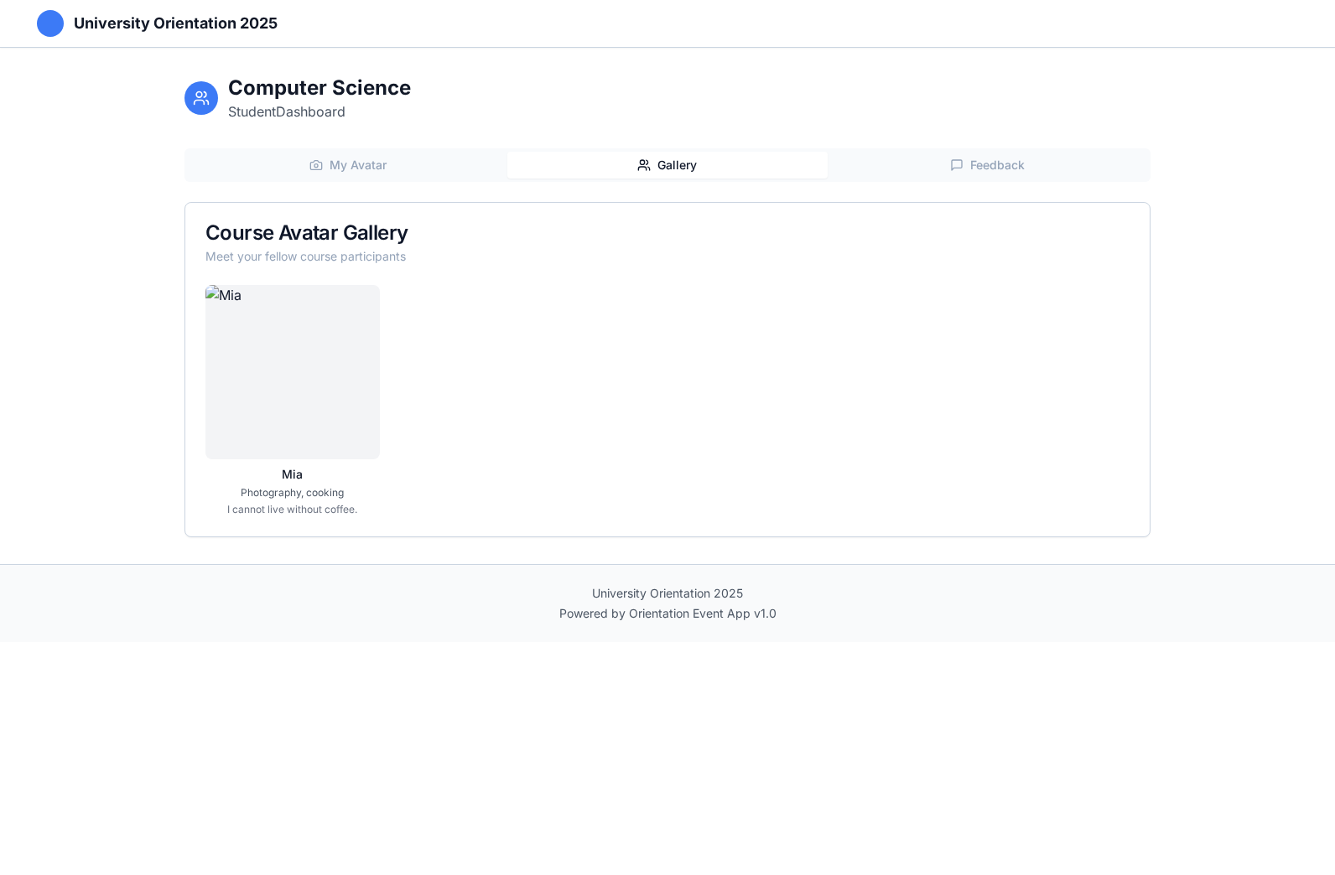
click at [635, 166] on button "Gallery" at bounding box center [666, 165] width 319 height 27
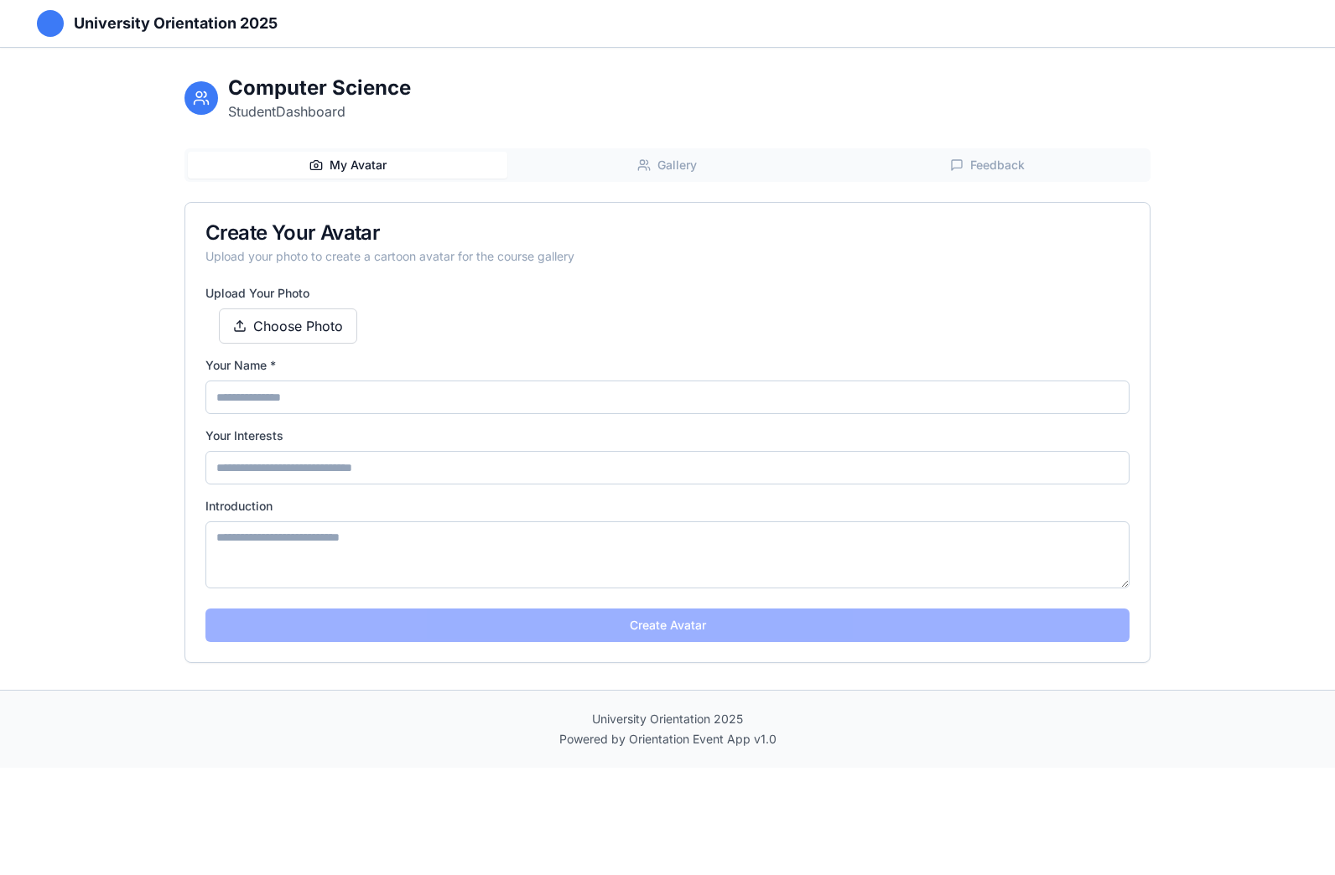
click at [356, 163] on span "My Avatar" at bounding box center [357, 165] width 57 height 17
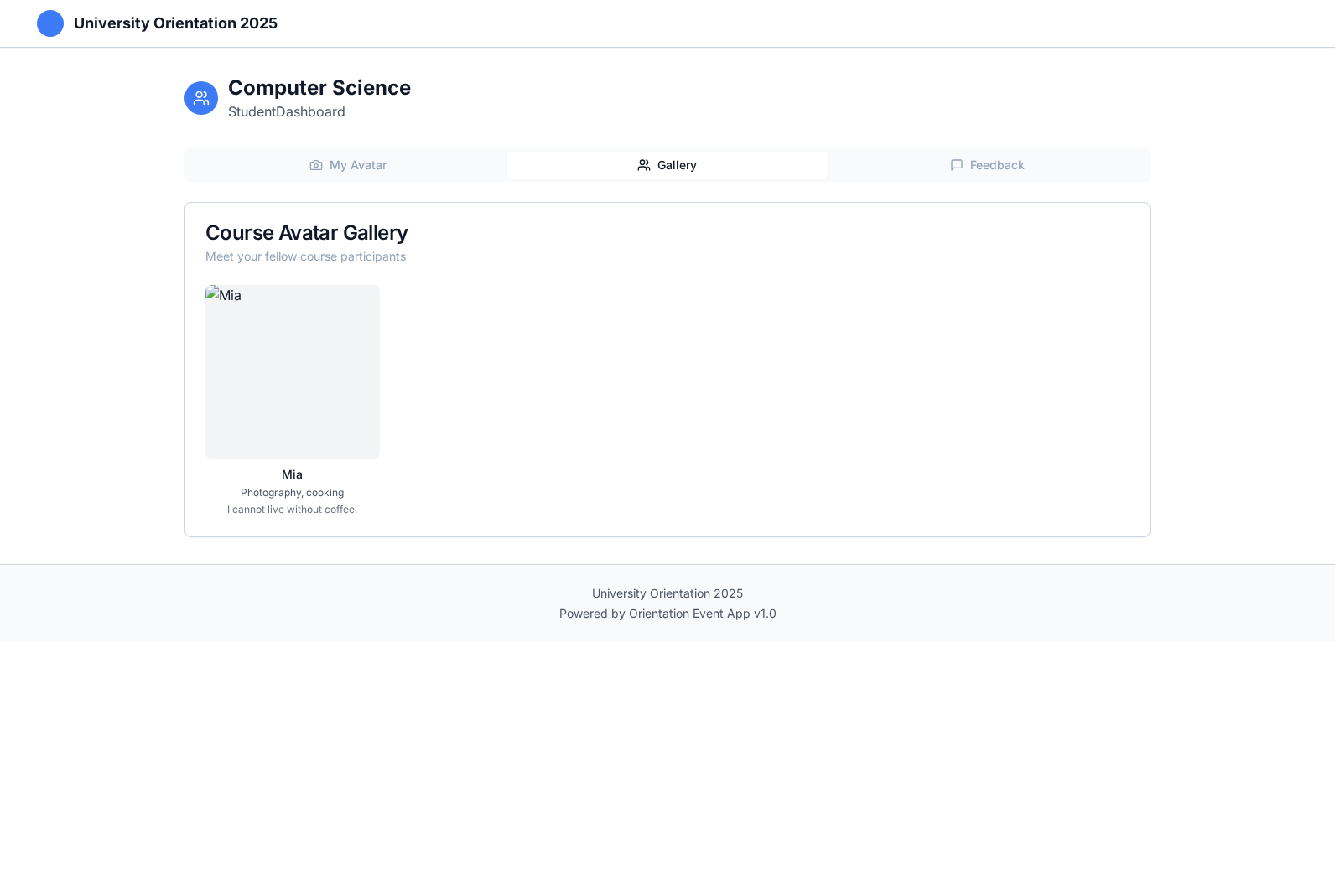
click at [651, 164] on button "Gallery" at bounding box center [666, 165] width 319 height 27
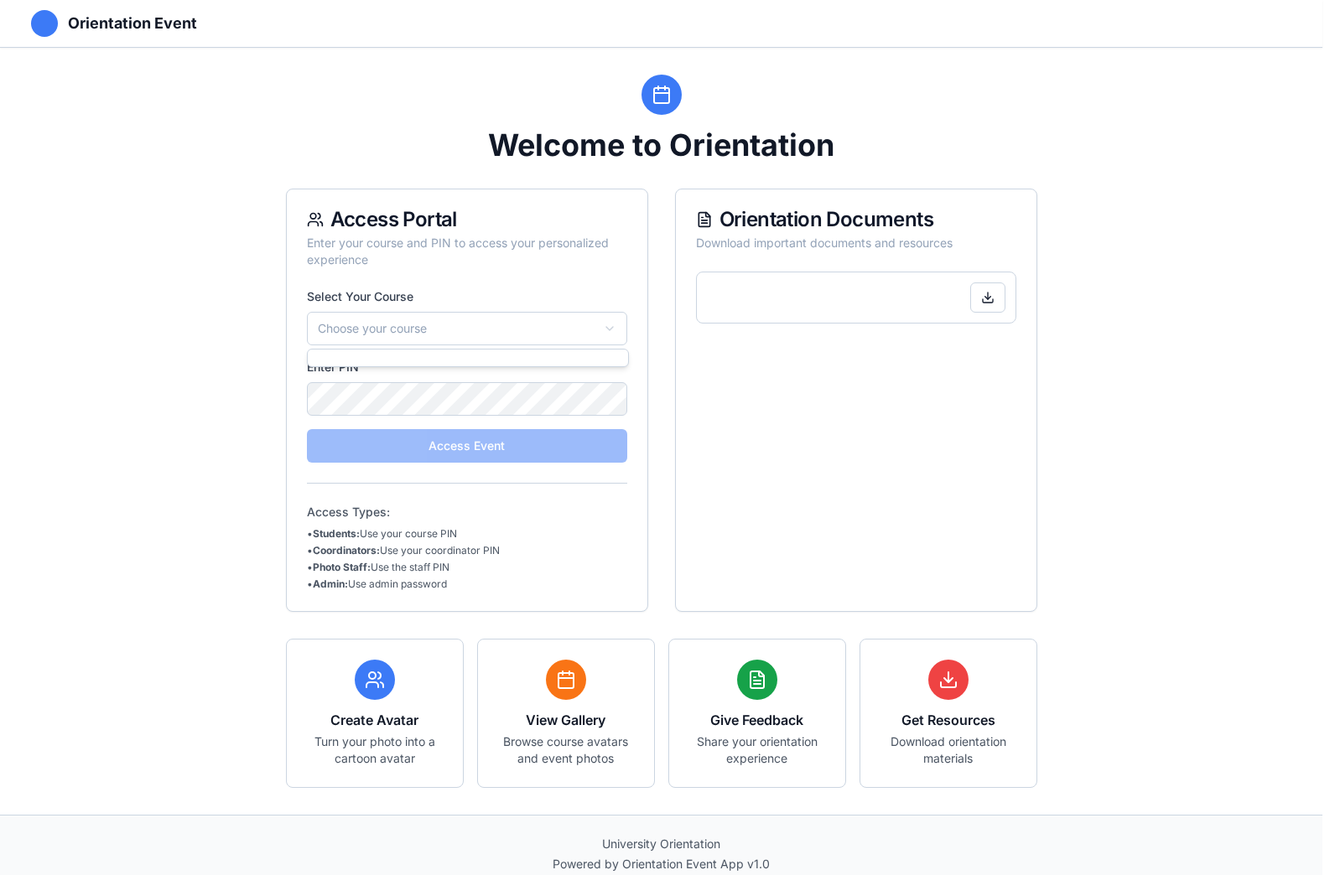
click at [513, 326] on html "Orientation Event Welcome to Orientation Access Portal Enter your course and PI…" at bounding box center [667, 446] width 1335 height 893
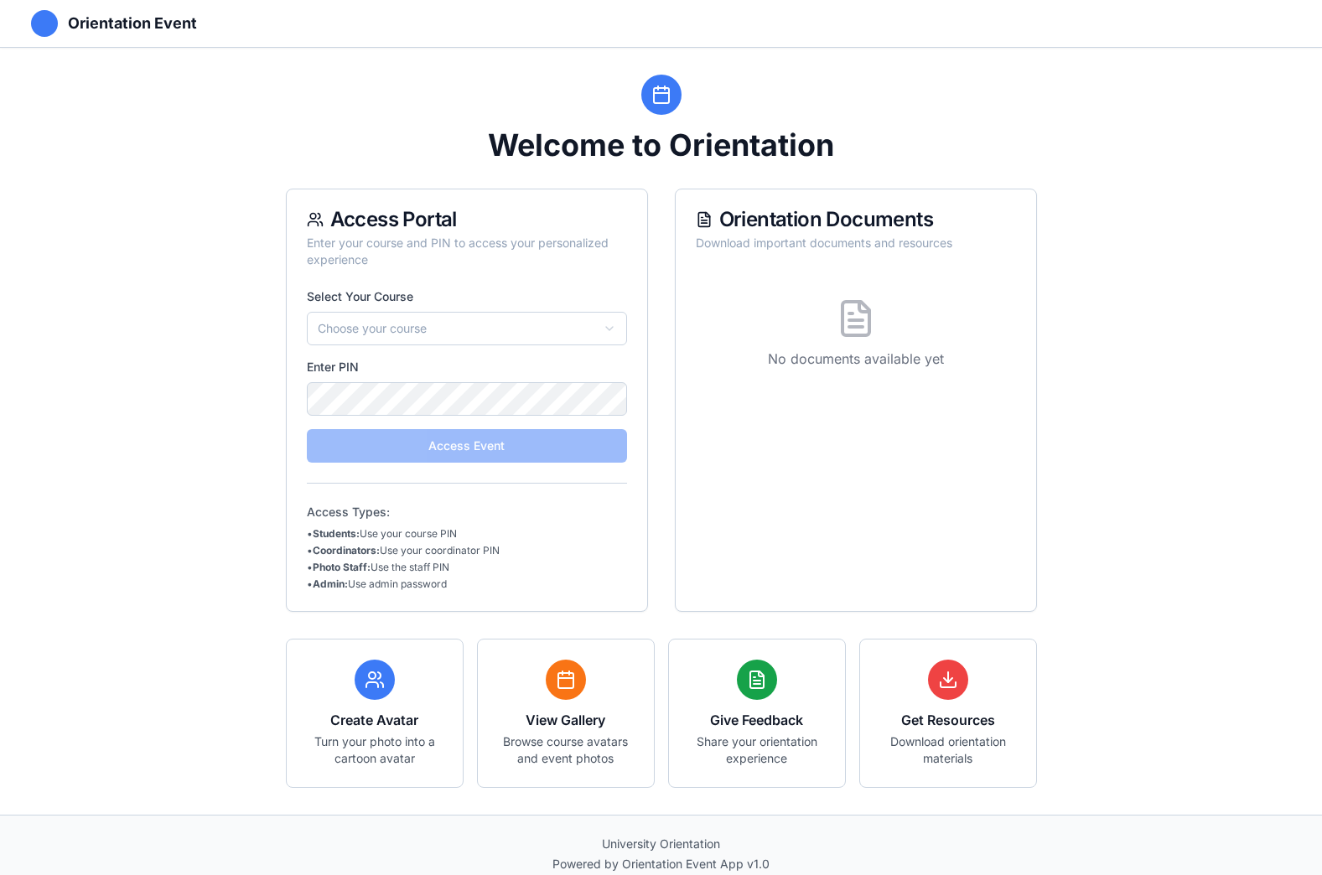
click at [614, 329] on html "Orientation Event Welcome to Orientation Access Portal Enter your course and PI…" at bounding box center [661, 446] width 1322 height 893
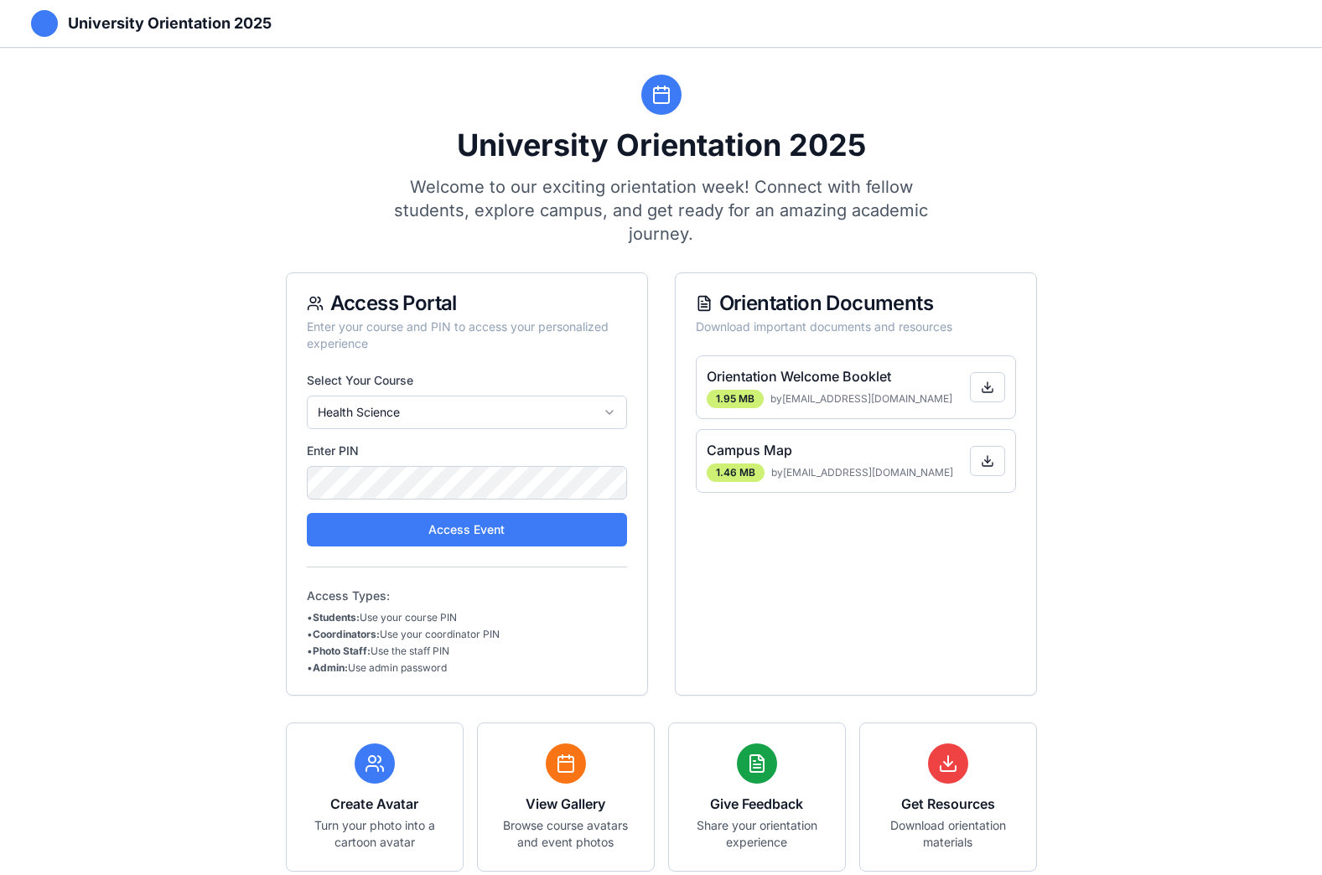
click at [501, 533] on button "Access Event" at bounding box center [467, 530] width 320 height 34
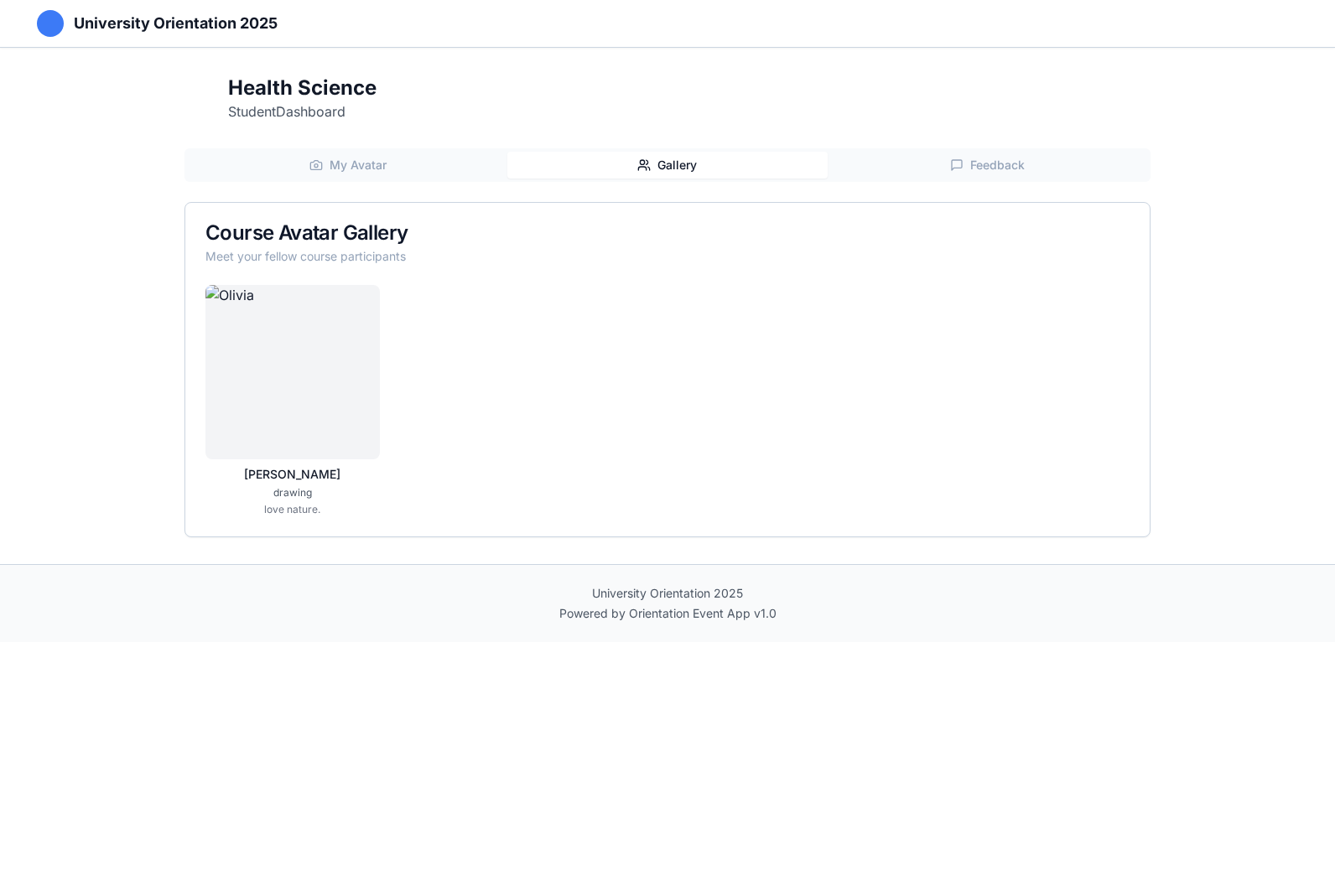
click at [697, 163] on span "Gallery" at bounding box center [676, 165] width 39 height 17
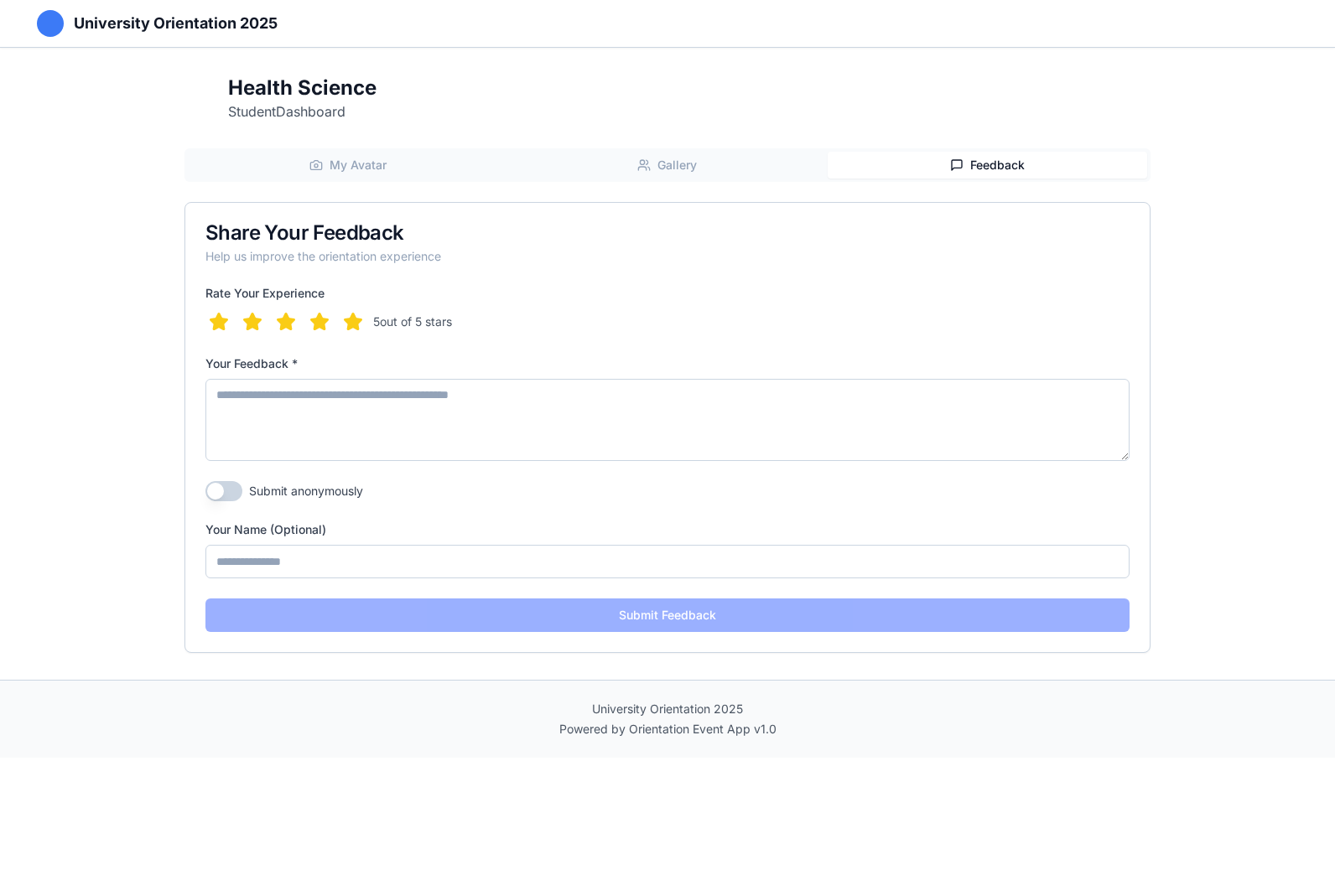
click at [1009, 162] on span "Feedback" at bounding box center [997, 165] width 54 height 17
click at [692, 169] on span "Gallery" at bounding box center [676, 165] width 39 height 17
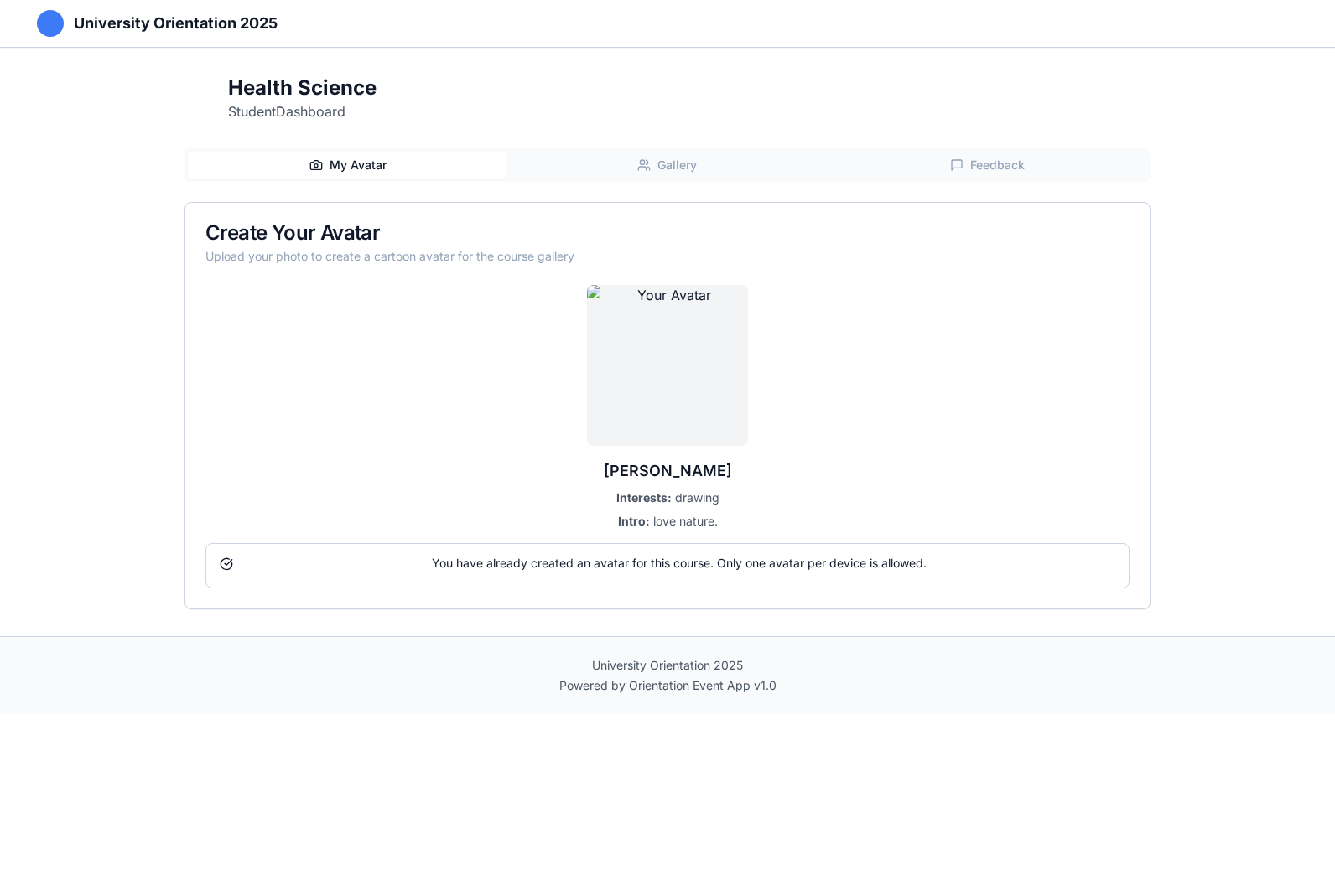
click at [370, 159] on span "My Avatar" at bounding box center [357, 165] width 57 height 17
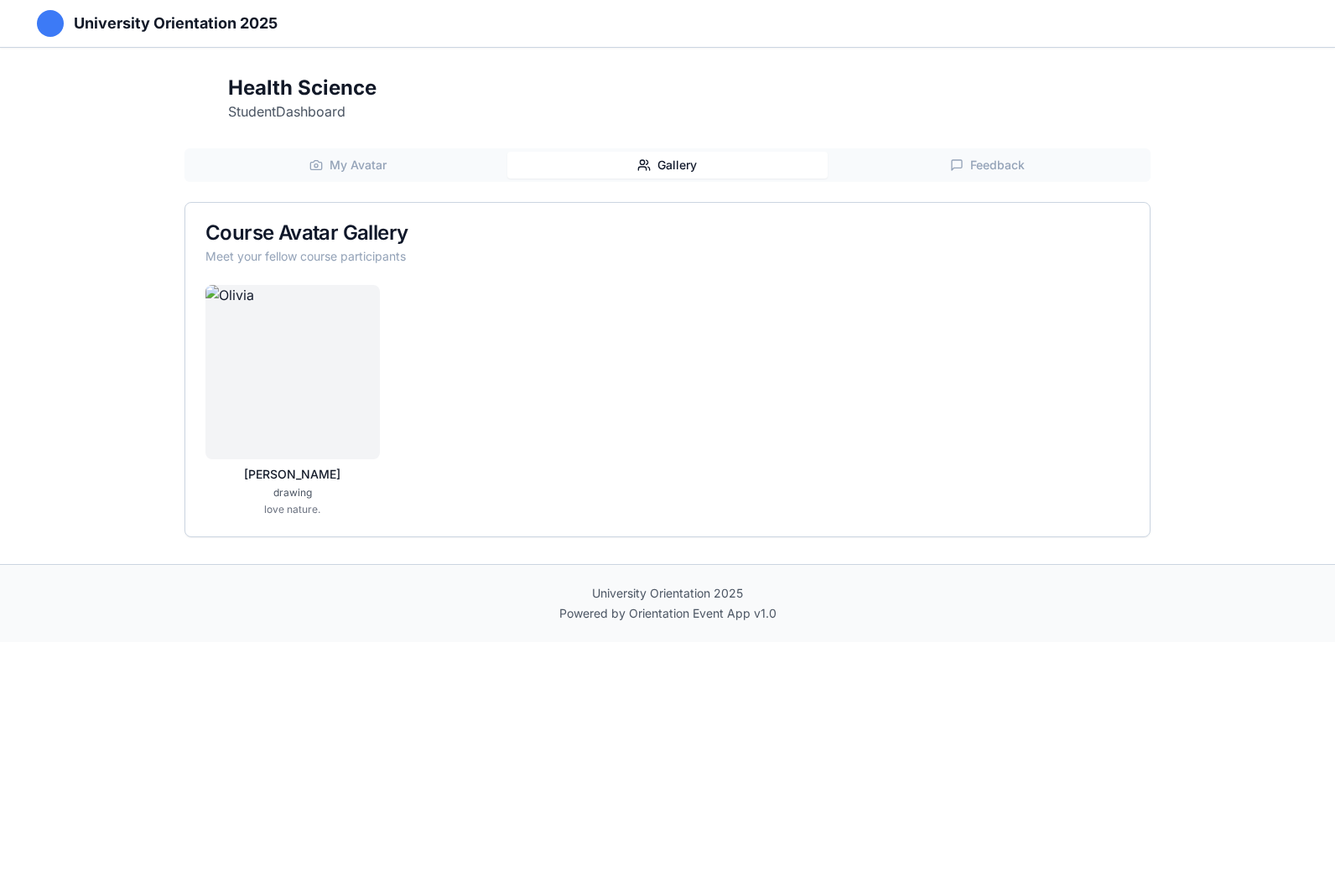
click at [724, 161] on button "Gallery" at bounding box center [666, 165] width 319 height 27
click at [362, 163] on span "My Avatar" at bounding box center [357, 165] width 57 height 17
click at [683, 161] on span "Gallery" at bounding box center [676, 165] width 39 height 17
click at [977, 167] on span "Feedback" at bounding box center [997, 165] width 54 height 17
click at [693, 164] on span "Gallery" at bounding box center [676, 165] width 39 height 17
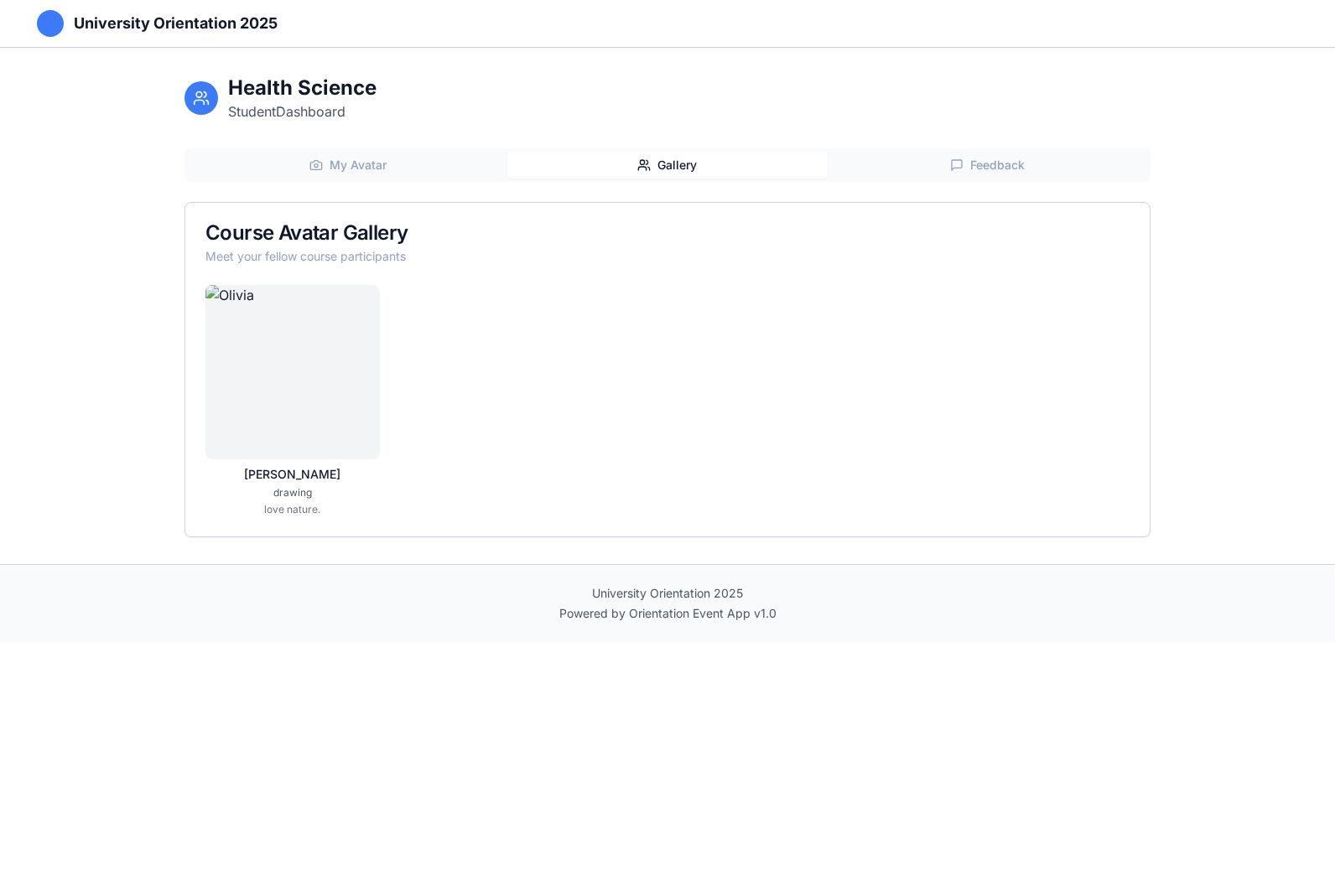
click at [986, 169] on span "Feedback" at bounding box center [997, 165] width 54 height 17
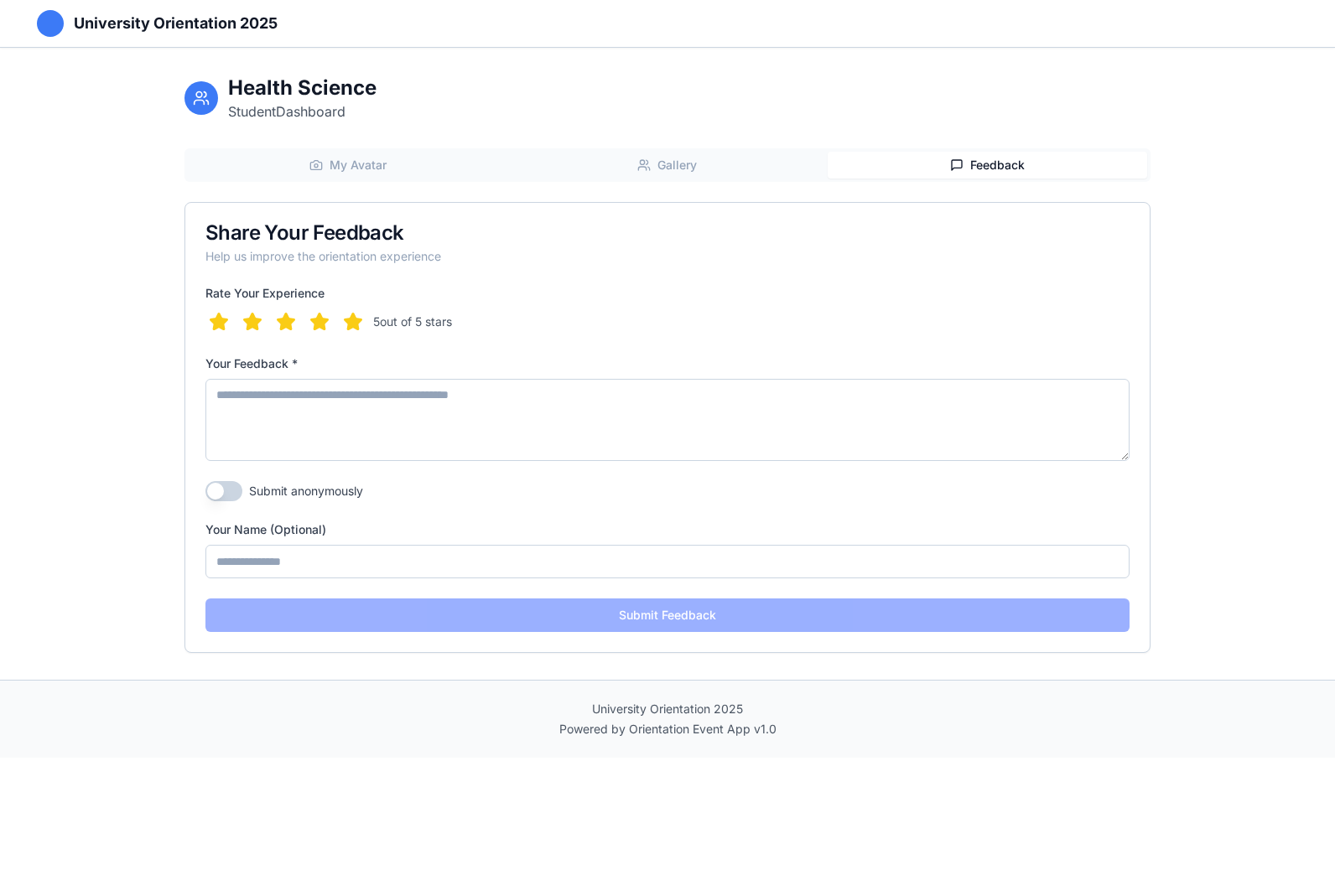
click at [682, 164] on span "Gallery" at bounding box center [676, 165] width 39 height 17
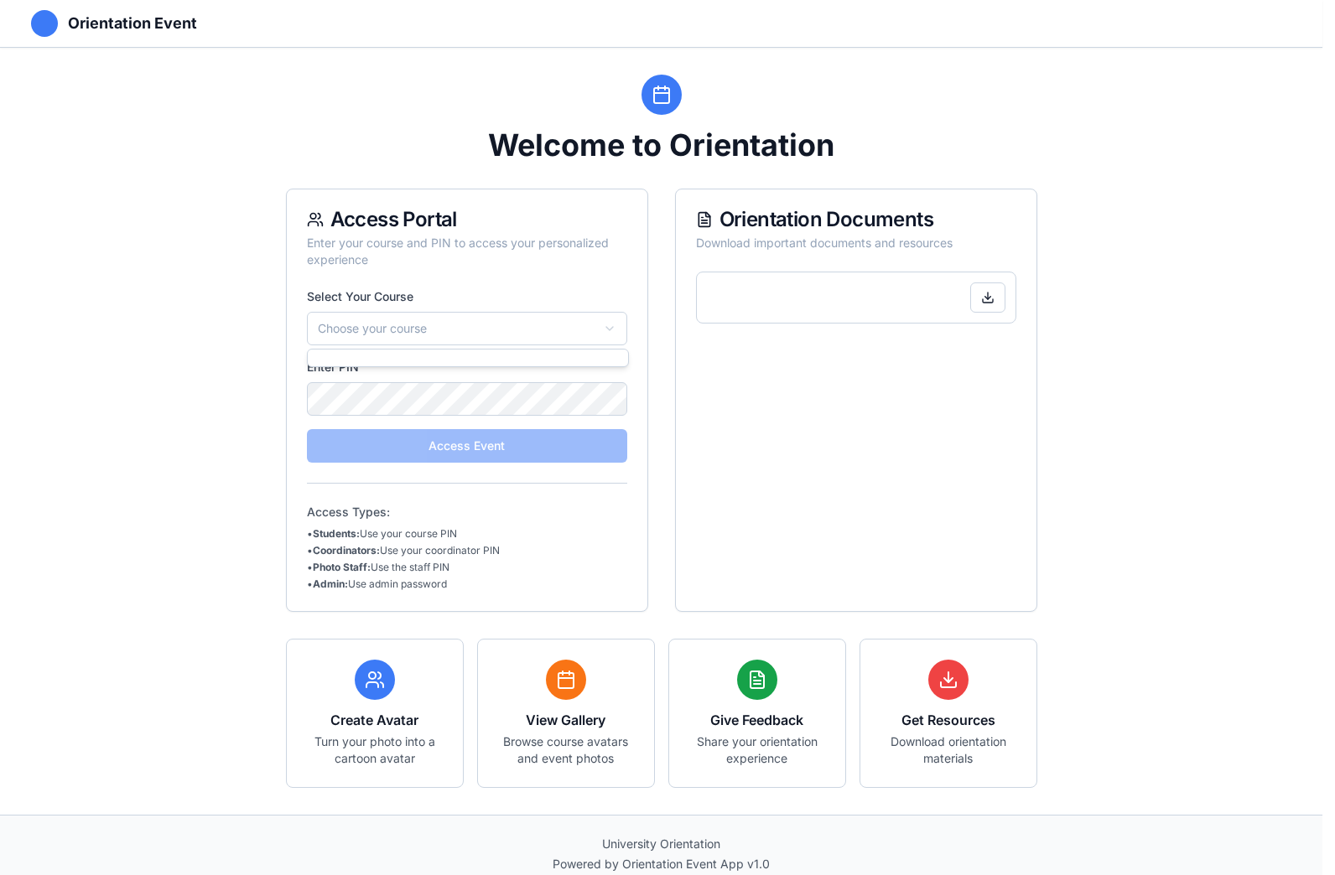
click at [397, 317] on html "Orientation Event Welcome to Orientation Access Portal Enter your course and PI…" at bounding box center [667, 446] width 1335 height 893
click at [615, 332] on html "Orientation Event Welcome to Orientation Access Portal Enter your course and PI…" at bounding box center [667, 446] width 1335 height 893
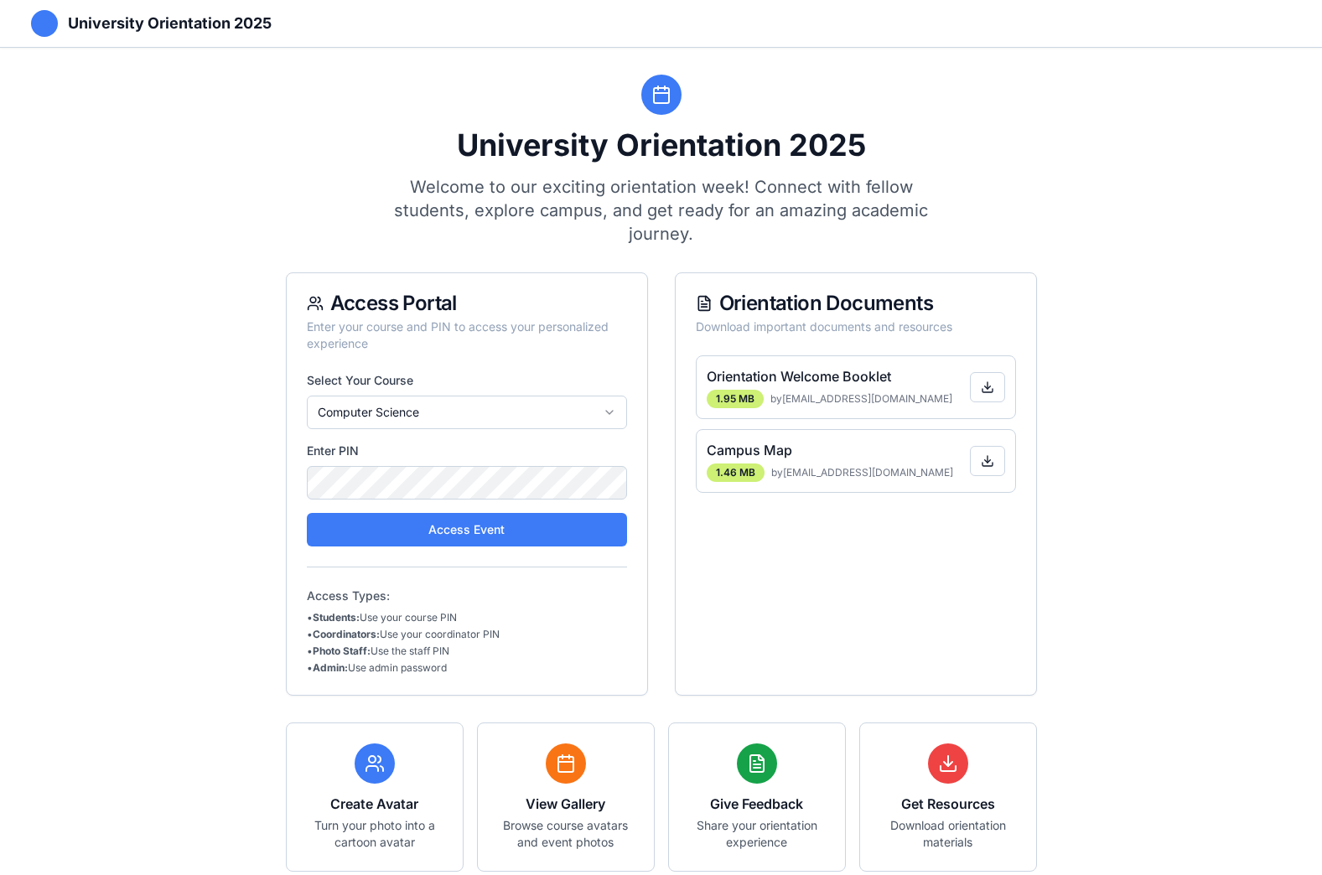
click at [478, 531] on button "Access Event" at bounding box center [467, 530] width 320 height 34
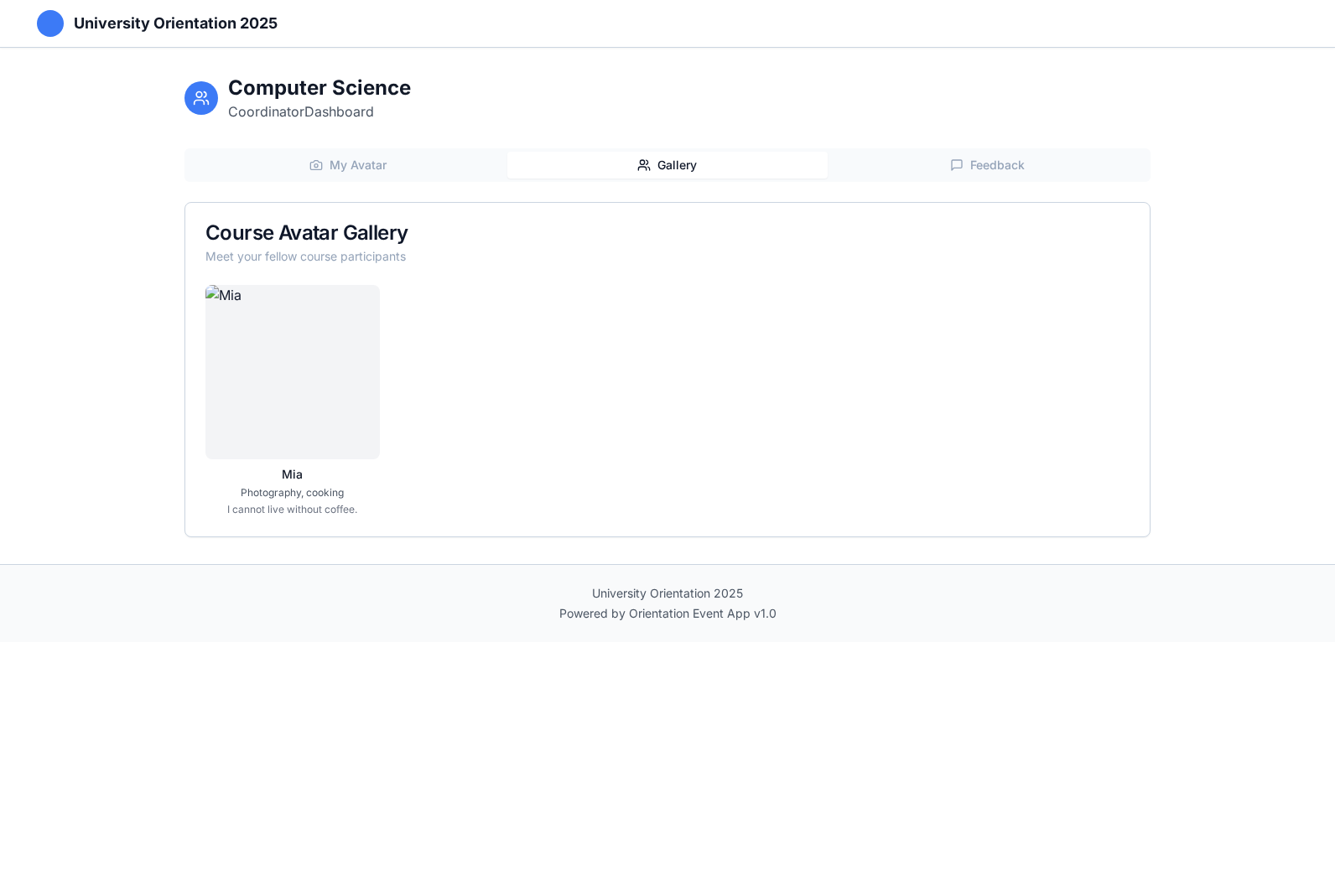
click at [682, 166] on span "Gallery" at bounding box center [676, 165] width 39 height 17
click at [364, 167] on span "My Avatar" at bounding box center [357, 165] width 57 height 17
click at [643, 167] on icon "button" at bounding box center [643, 168] width 8 height 3
click at [341, 166] on span "My Avatar" at bounding box center [357, 165] width 57 height 17
